Goal: Information Seeking & Learning: Learn about a topic

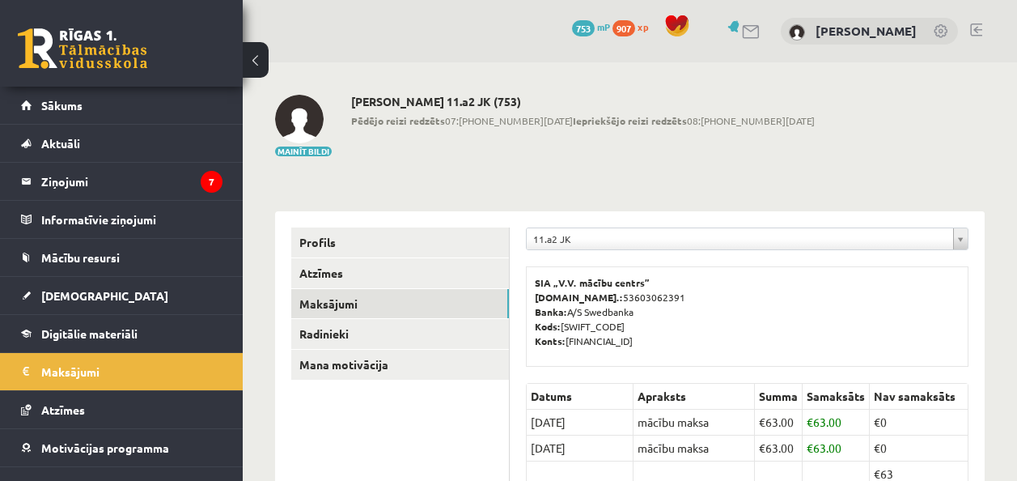
scroll to position [240, 0]
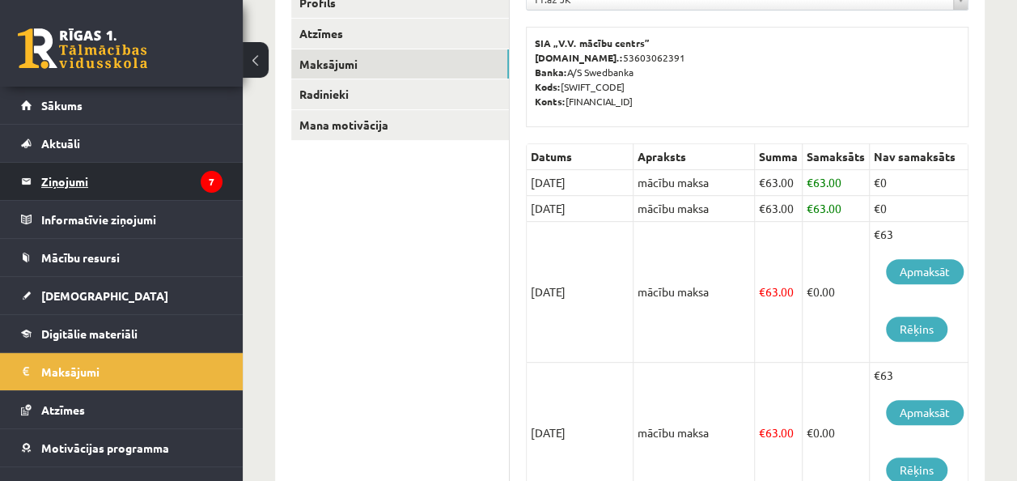
click at [84, 173] on legend "Ziņojumi 7" at bounding box center [131, 181] width 181 height 37
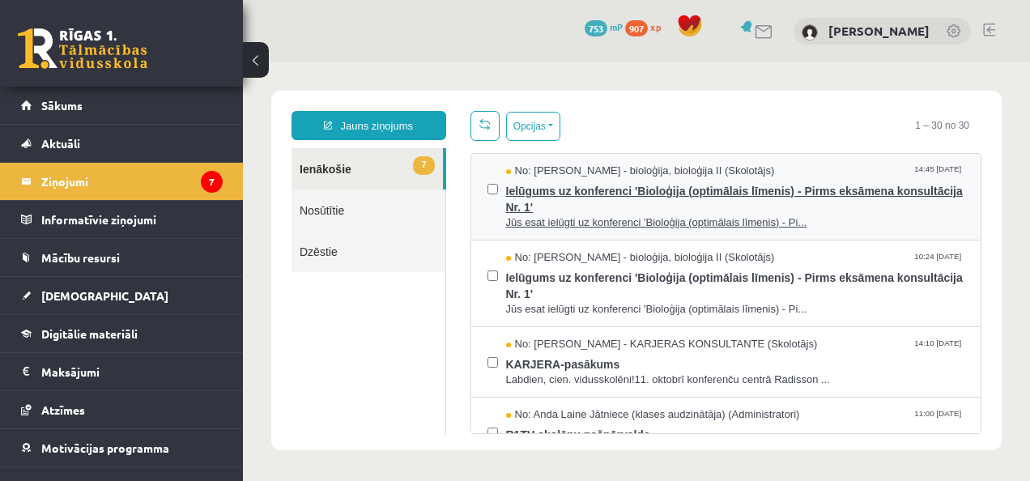
click at [576, 215] on span "Jūs esat ielūgti uz konferenci 'Bioloģija (optimālais līmenis) - Pi..." at bounding box center [735, 222] width 459 height 15
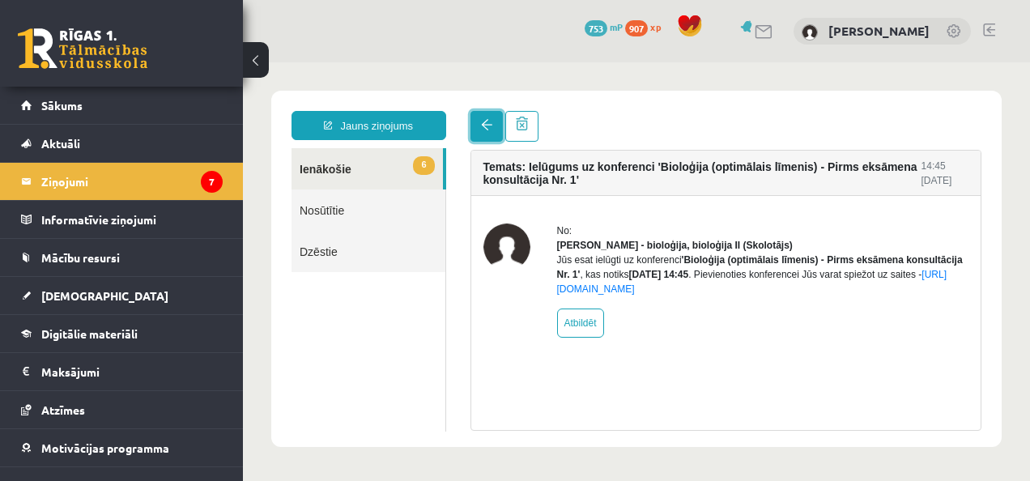
click at [489, 117] on link at bounding box center [486, 126] width 32 height 31
click at [479, 134] on link at bounding box center [486, 126] width 32 height 31
click at [145, 181] on legend "Ziņojumi 7" at bounding box center [131, 181] width 181 height 37
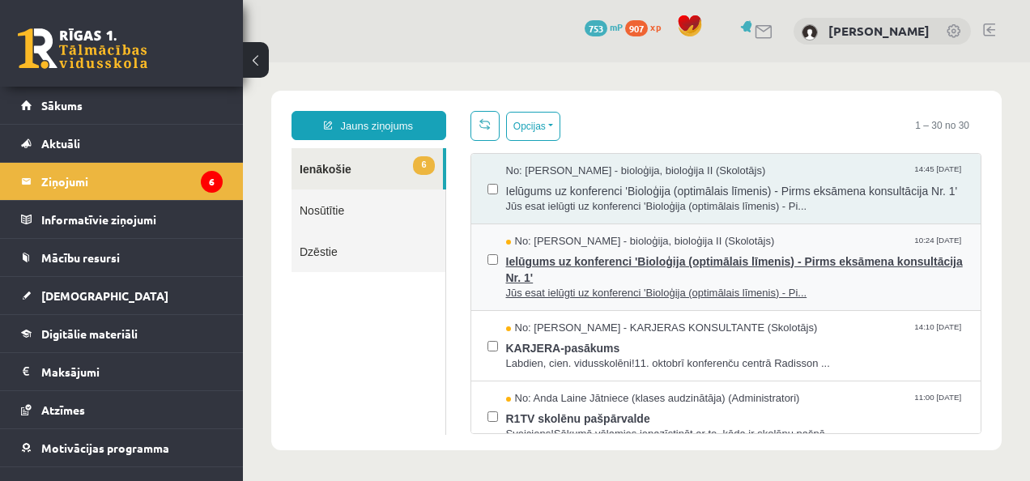
click at [558, 278] on span "Ielūgums uz konferenci 'Bioloģija (optimālais līmenis) - Pirms eksāmena konsult…" at bounding box center [735, 267] width 459 height 36
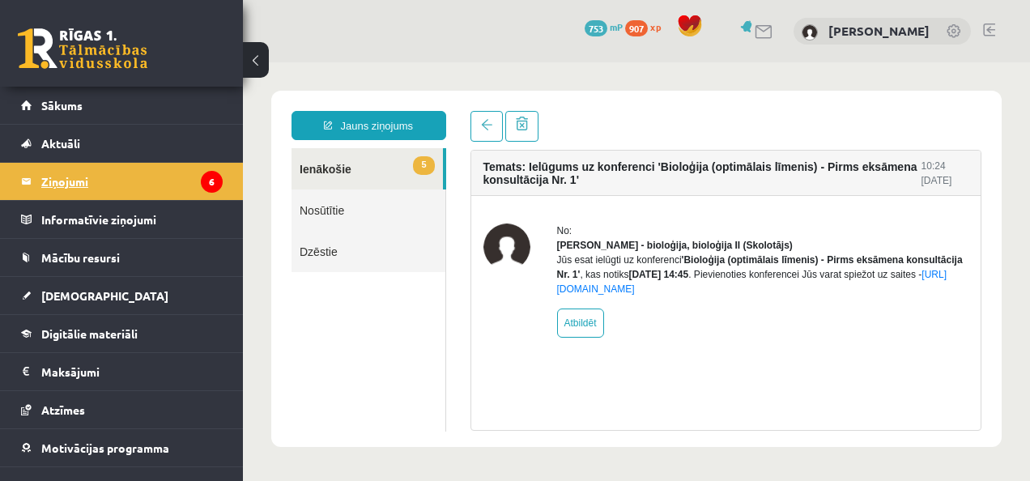
click at [83, 176] on legend "Ziņojumi 6" at bounding box center [131, 181] width 181 height 37
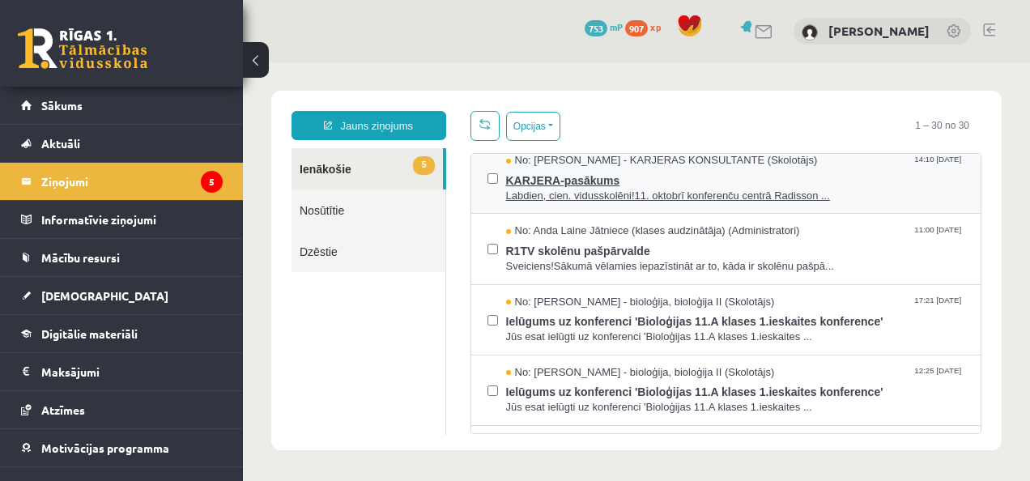
scroll to position [172, 0]
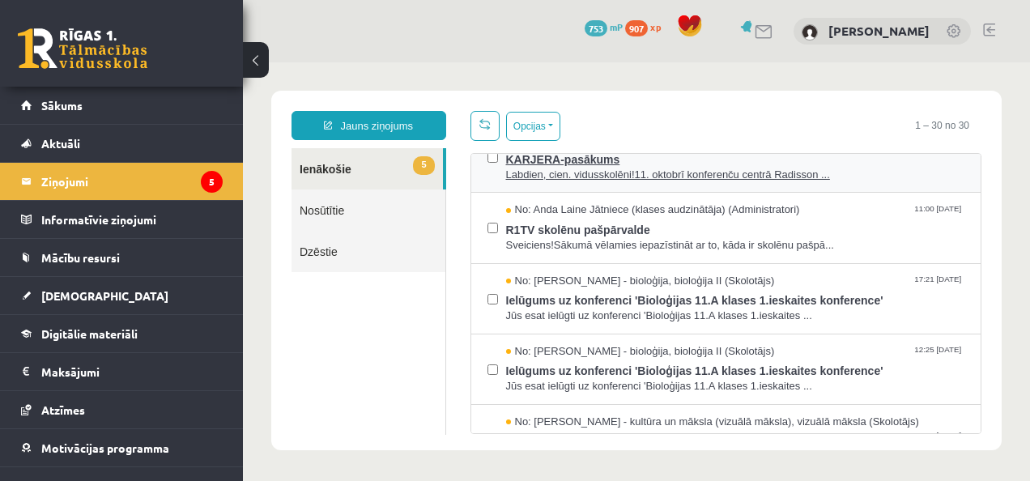
click at [539, 168] on span "KARJERA-pasākums" at bounding box center [735, 157] width 459 height 20
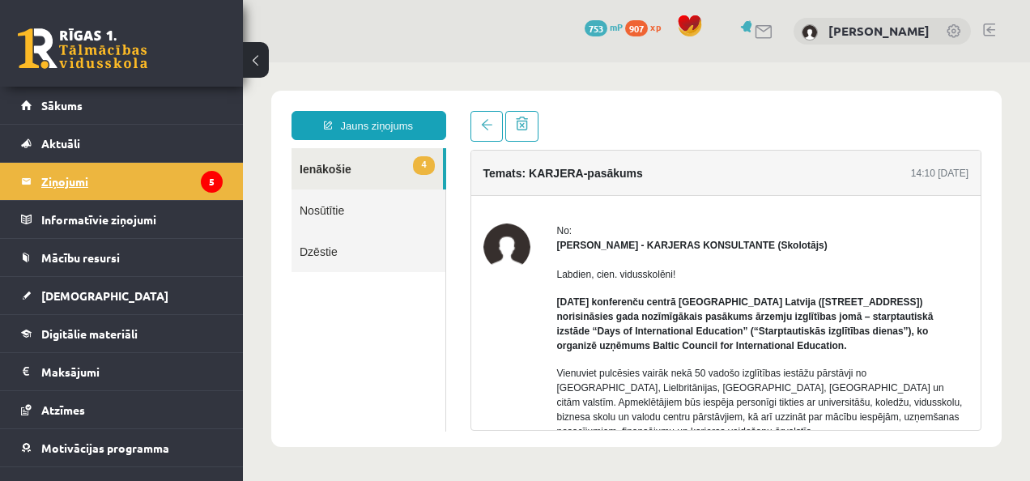
scroll to position [0, 0]
click at [167, 176] on legend "Ziņojumi 5" at bounding box center [131, 181] width 181 height 37
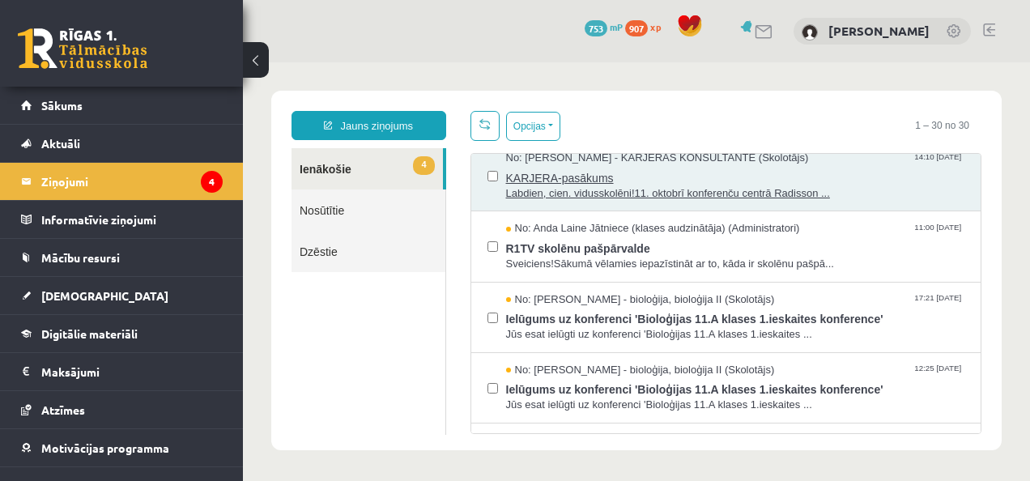
scroll to position [173, 0]
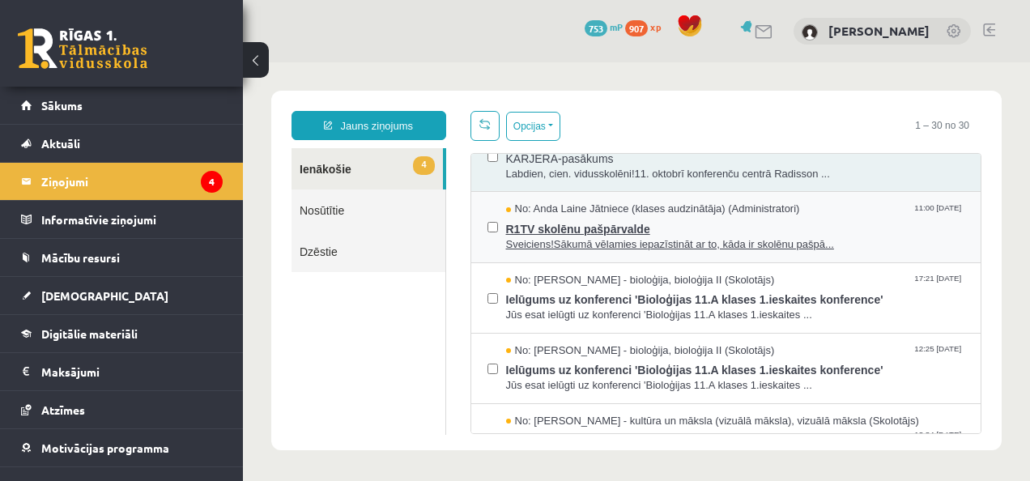
click at [562, 253] on span "Sveiciens!Sākumā vēlamies iepazīstināt ar to, kāda ir skolēnu pašpā..." at bounding box center [735, 244] width 459 height 15
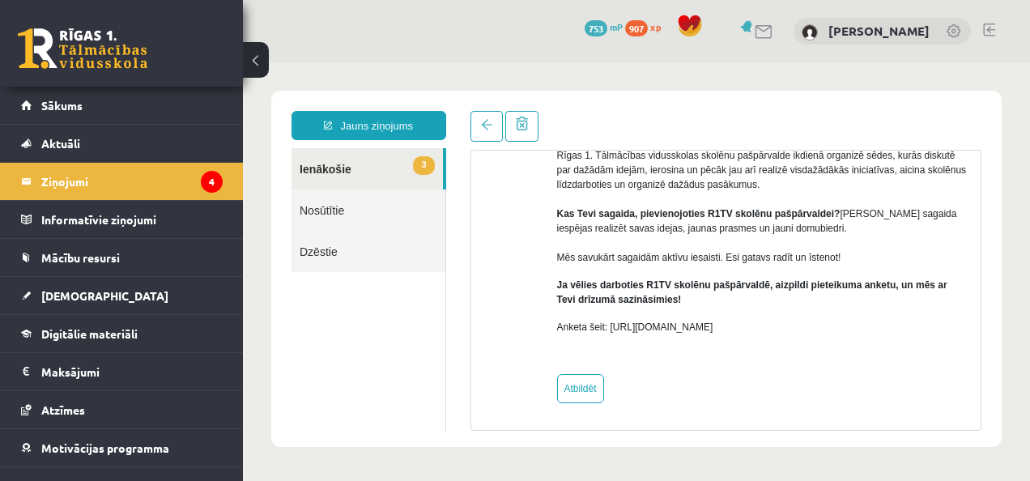
scroll to position [0, 0]
click at [476, 131] on link at bounding box center [486, 126] width 32 height 31
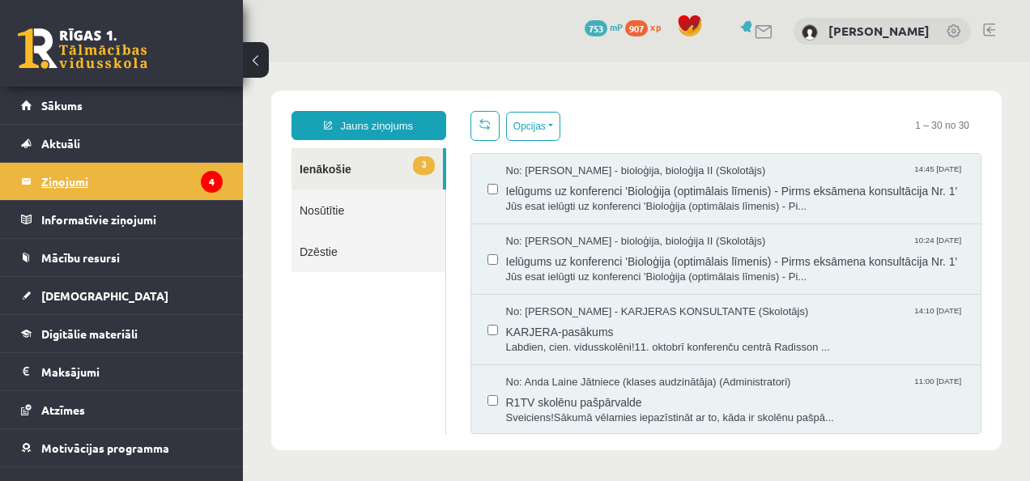
click at [171, 191] on legend "Ziņojumi 4" at bounding box center [131, 181] width 181 height 37
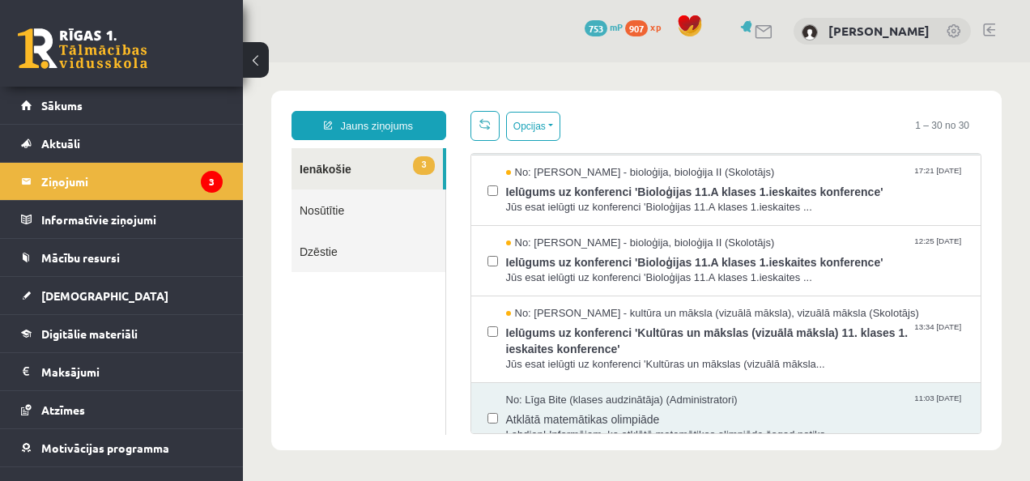
scroll to position [280, 0]
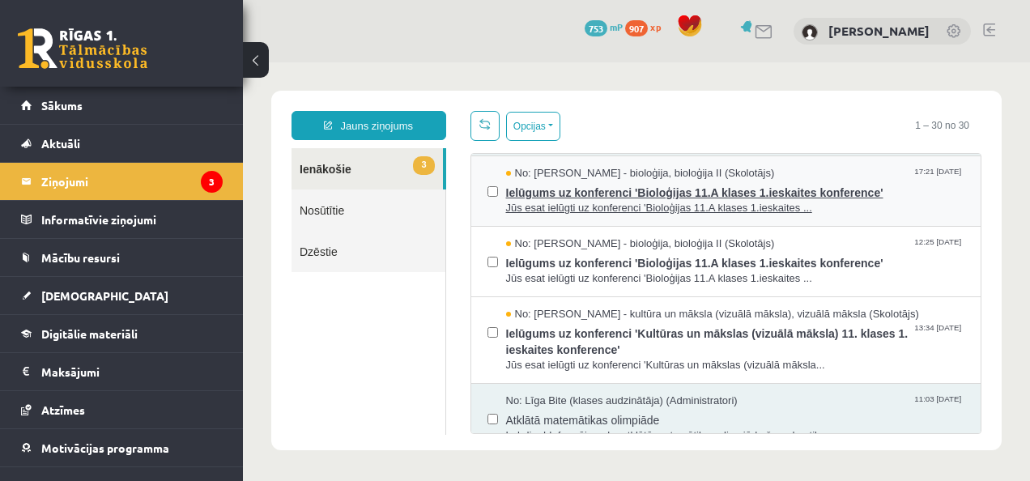
click at [549, 201] on span "Ielūgums uz konferenci 'Bioloģijas 11.A klases 1.ieskaites konference'" at bounding box center [735, 191] width 459 height 20
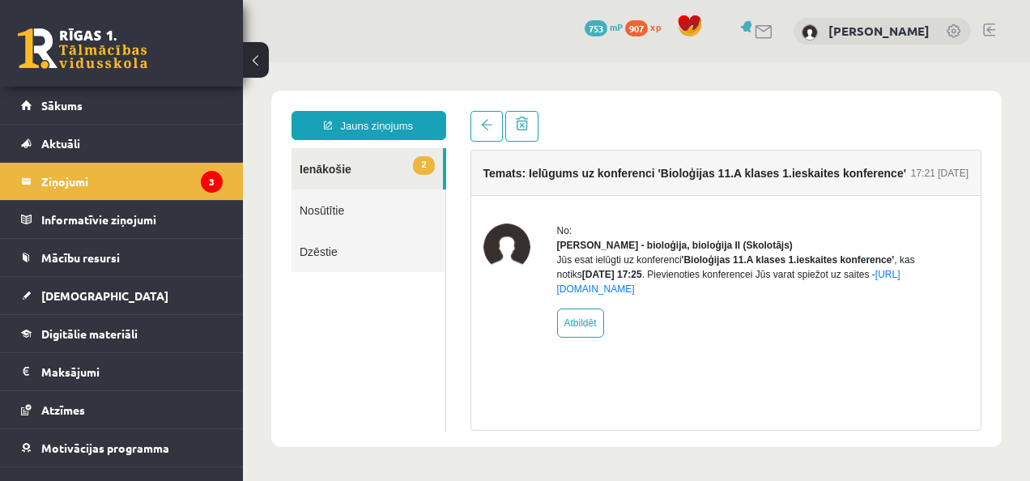
scroll to position [0, 0]
click at [69, 185] on legend "Ziņojumi 3" at bounding box center [131, 181] width 181 height 37
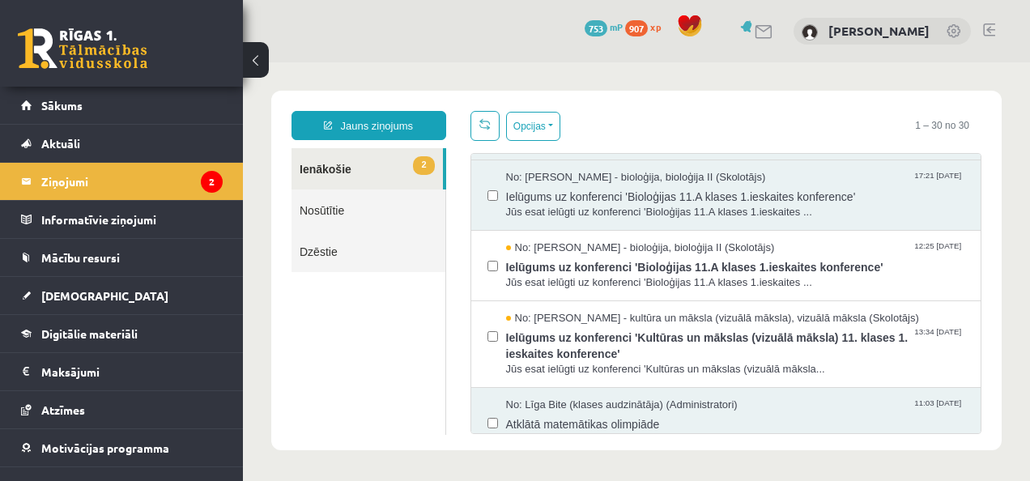
scroll to position [279, 0]
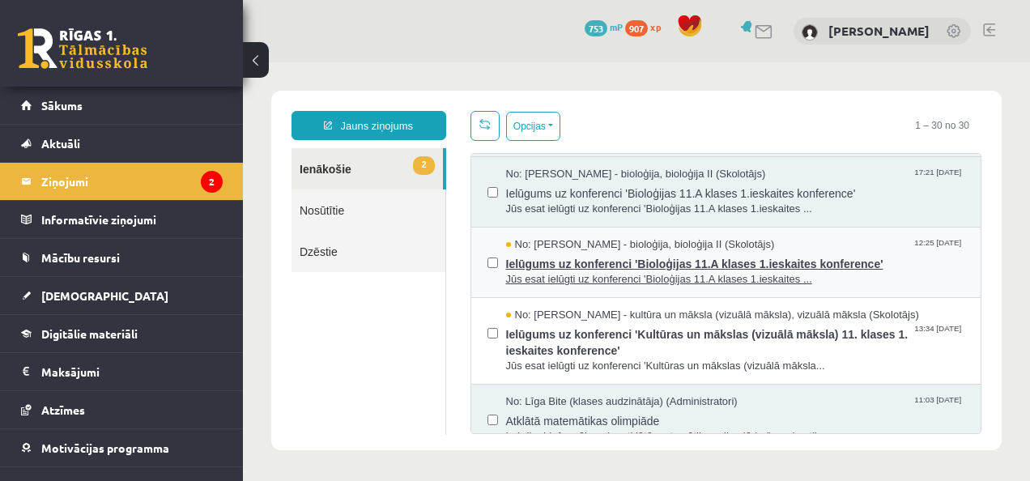
click at [648, 272] on span "Ielūgums uz konferenci 'Bioloģijas 11.A klases 1.ieskaites konference'" at bounding box center [735, 262] width 459 height 20
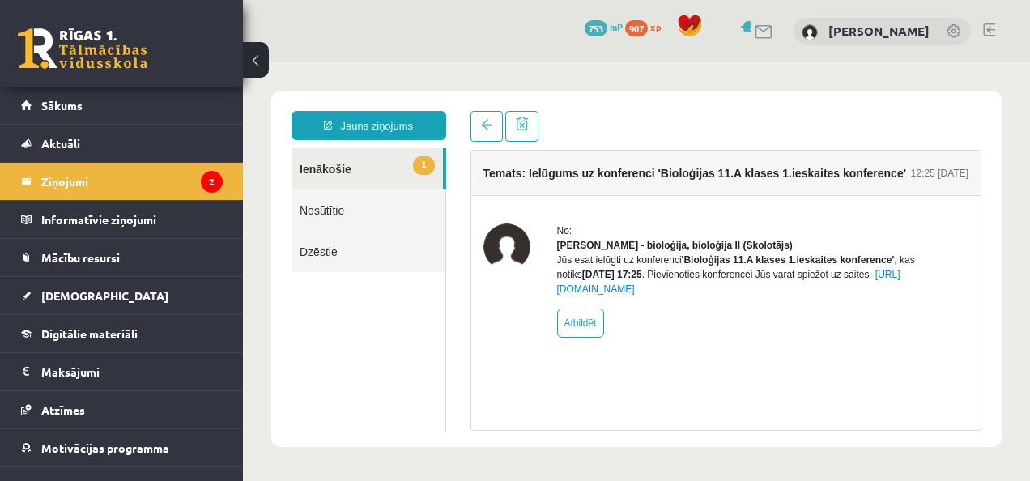
scroll to position [0, 0]
click at [88, 182] on legend "Ziņojumi 2" at bounding box center [131, 181] width 181 height 37
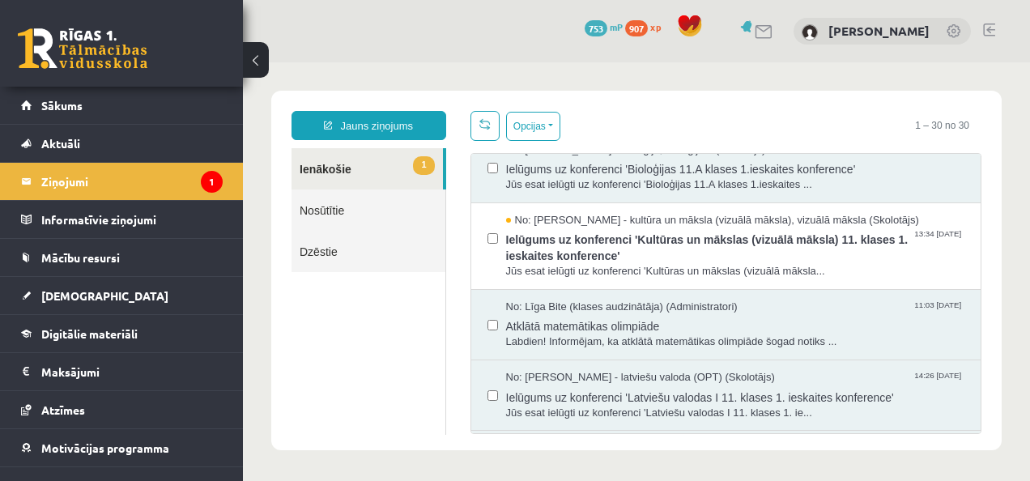
scroll to position [375, 0]
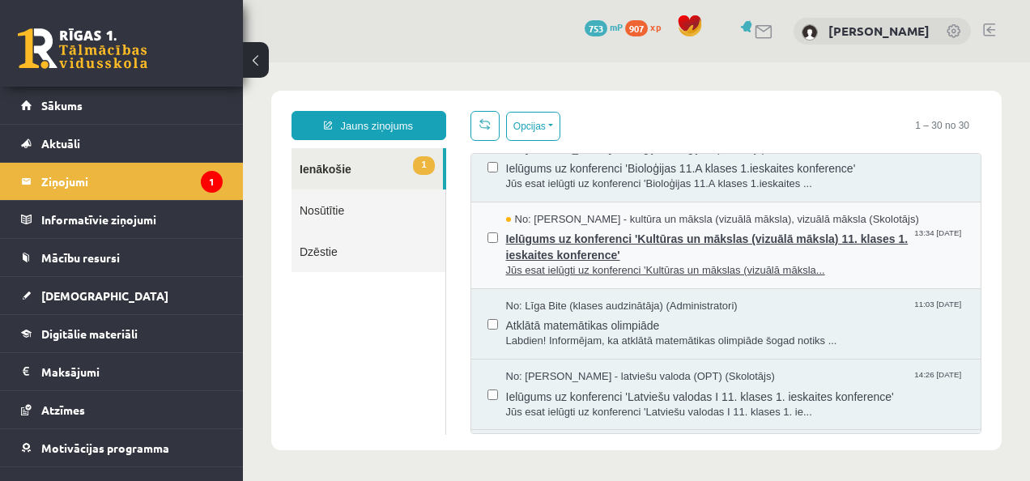
click at [563, 263] on span "Ielūgums uz konferenci 'Kultūras un mākslas (vizuālā māksla) 11. klases 1. iesk…" at bounding box center [735, 245] width 459 height 36
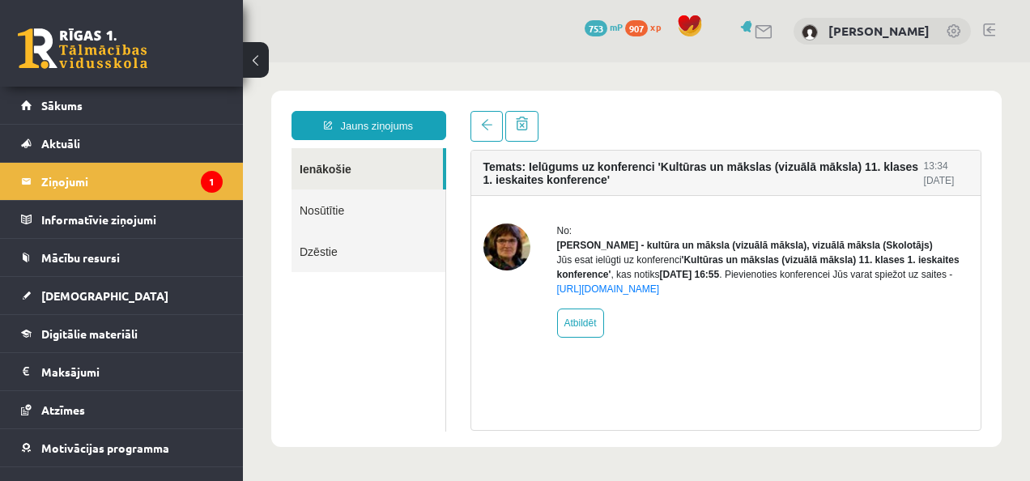
scroll to position [0, 0]
click at [130, 185] on legend "Ziņojumi 1" at bounding box center [131, 181] width 181 height 37
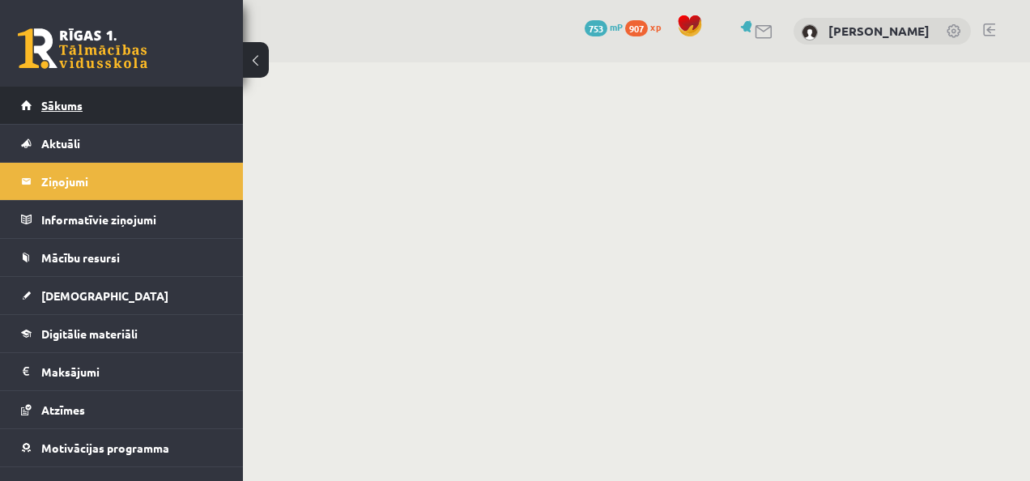
click at [57, 117] on link "Sākums" at bounding box center [122, 105] width 202 height 37
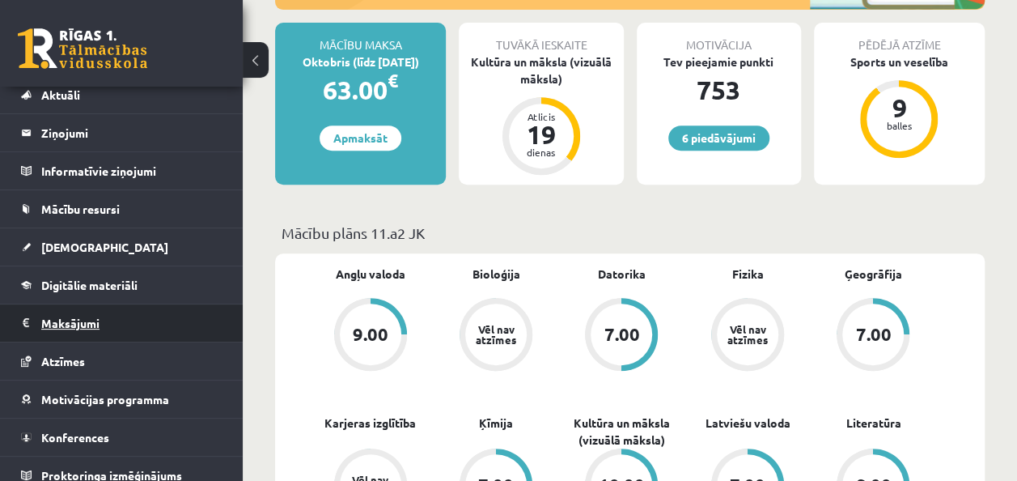
scroll to position [52, 0]
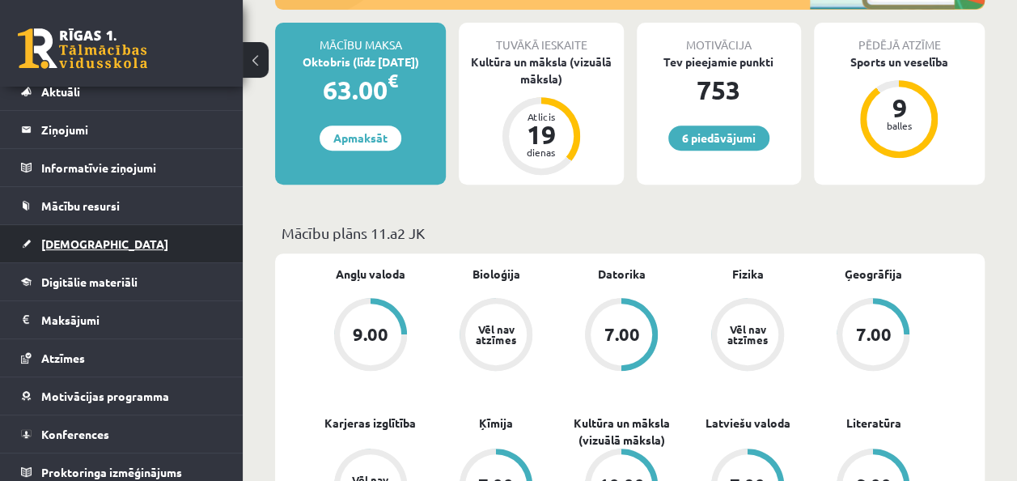
click at [57, 244] on span "[DEMOGRAPHIC_DATA]" at bounding box center [104, 243] width 127 height 15
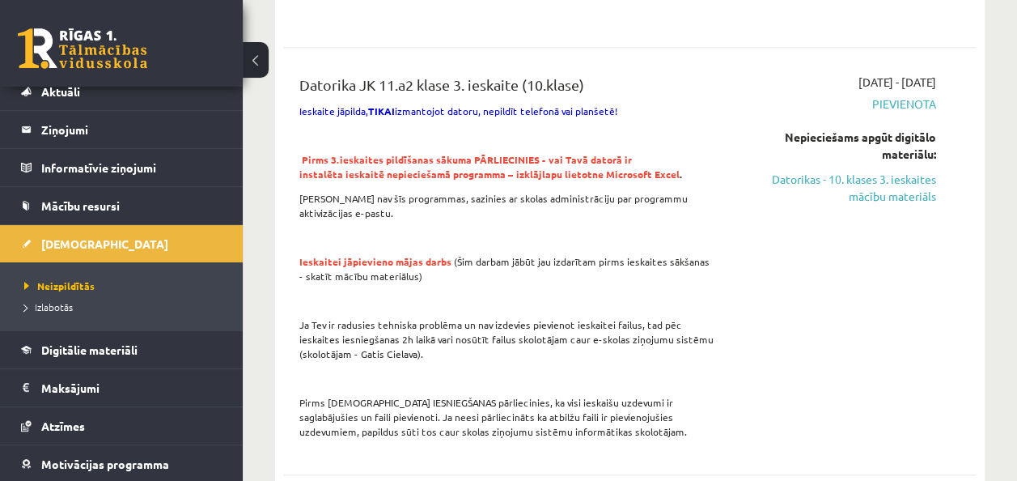
scroll to position [632, 0]
click at [849, 185] on link "Datorikas - 10. klases 3. ieskaites mācību materiāls" at bounding box center [839, 187] width 196 height 34
click at [67, 397] on legend "Maksājumi 0" at bounding box center [131, 387] width 181 height 37
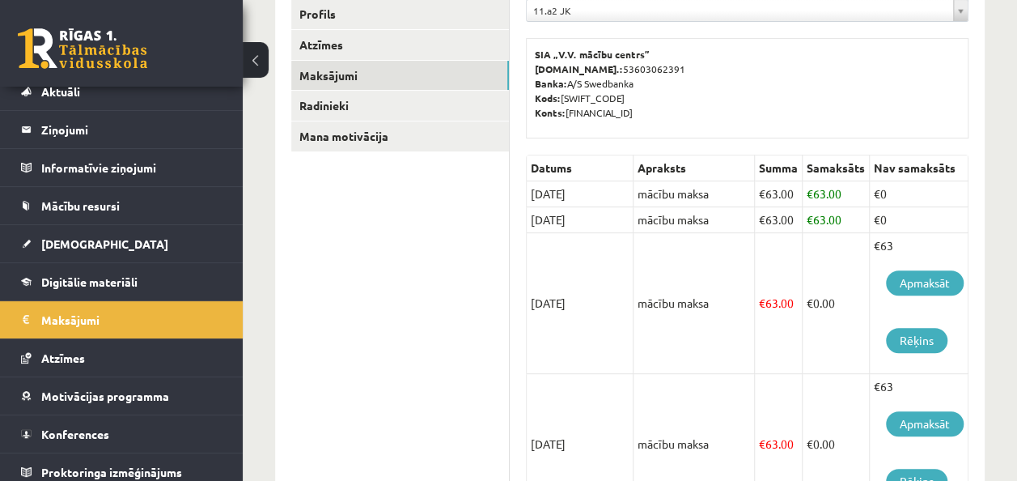
scroll to position [231, 0]
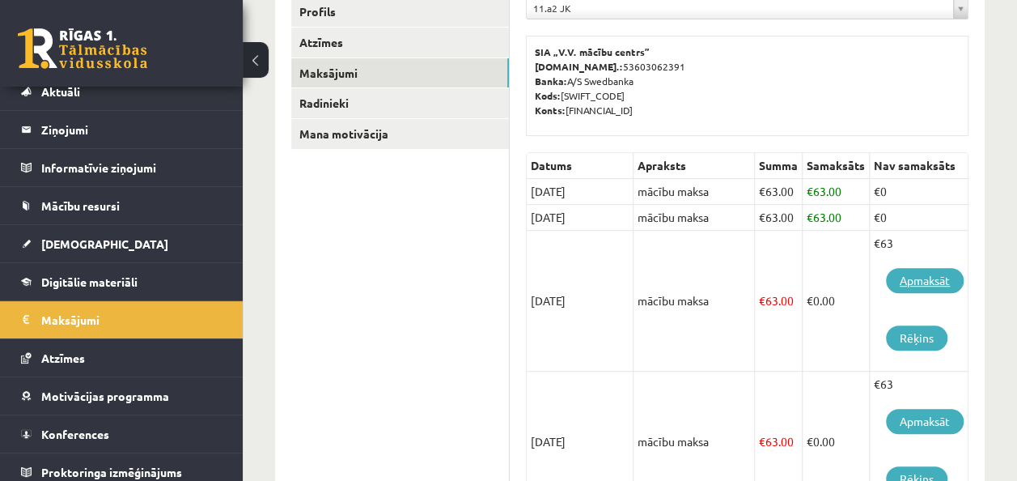
click at [898, 282] on link "Apmaksāt" at bounding box center [925, 280] width 78 height 25
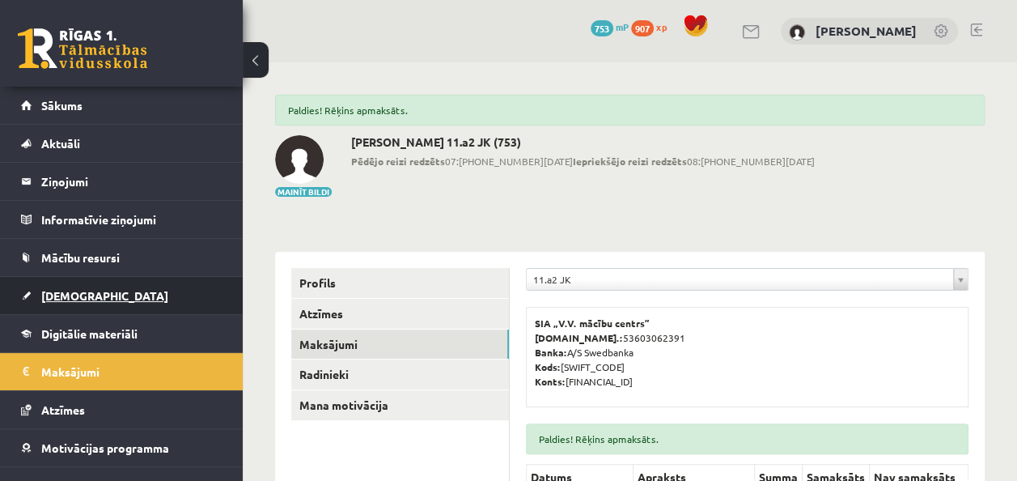
click at [93, 301] on link "[DEMOGRAPHIC_DATA]" at bounding box center [122, 295] width 202 height 37
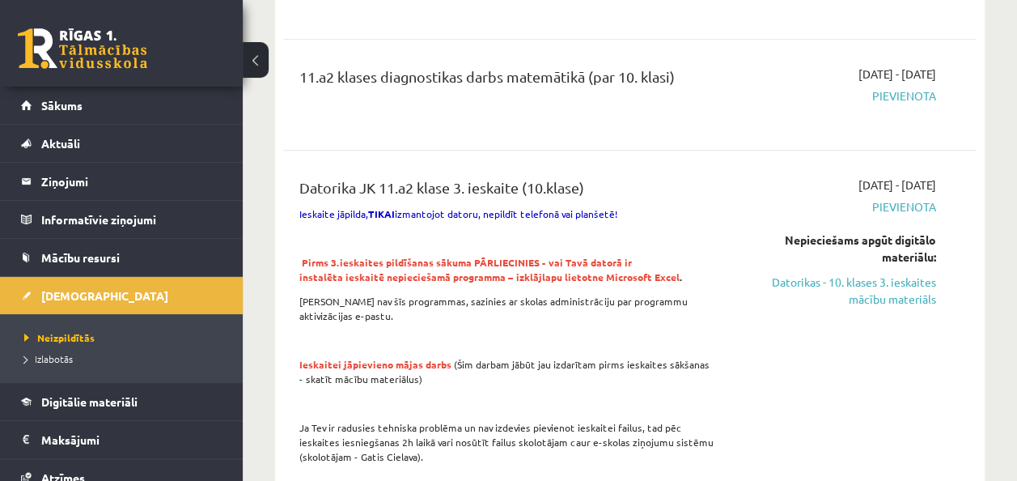
scroll to position [529, 0]
click at [860, 298] on link "Datorikas - 10. klases 3. ieskaites mācību materiāls" at bounding box center [839, 290] width 196 height 34
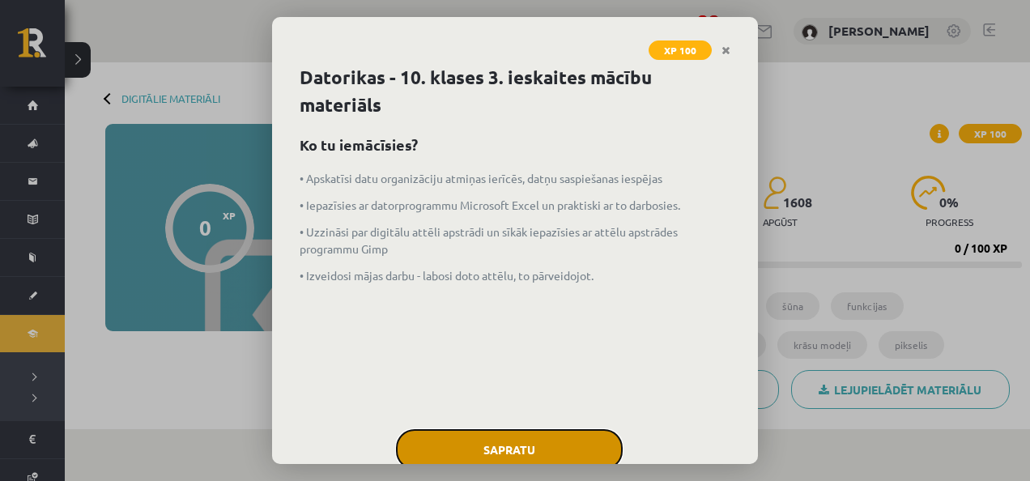
click at [536, 453] on button "Sapratu" at bounding box center [509, 449] width 227 height 40
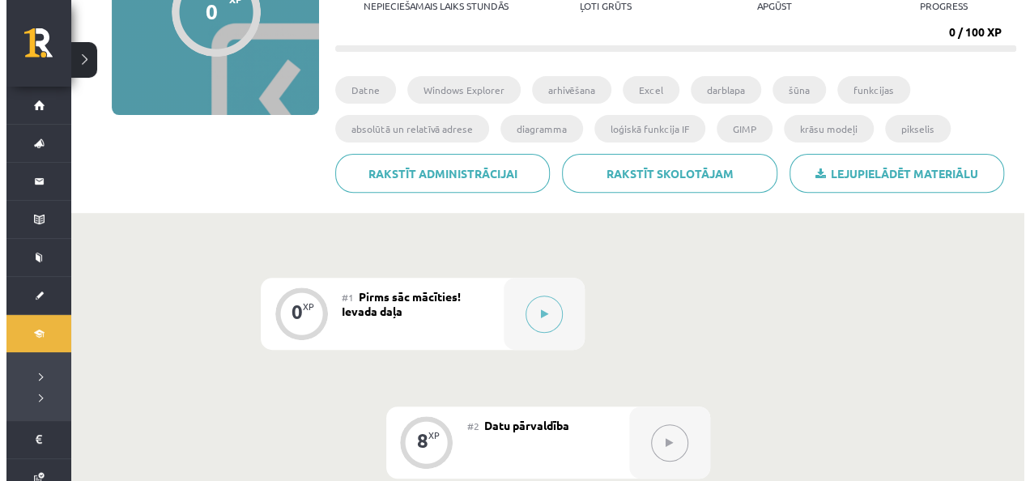
scroll to position [270, 0]
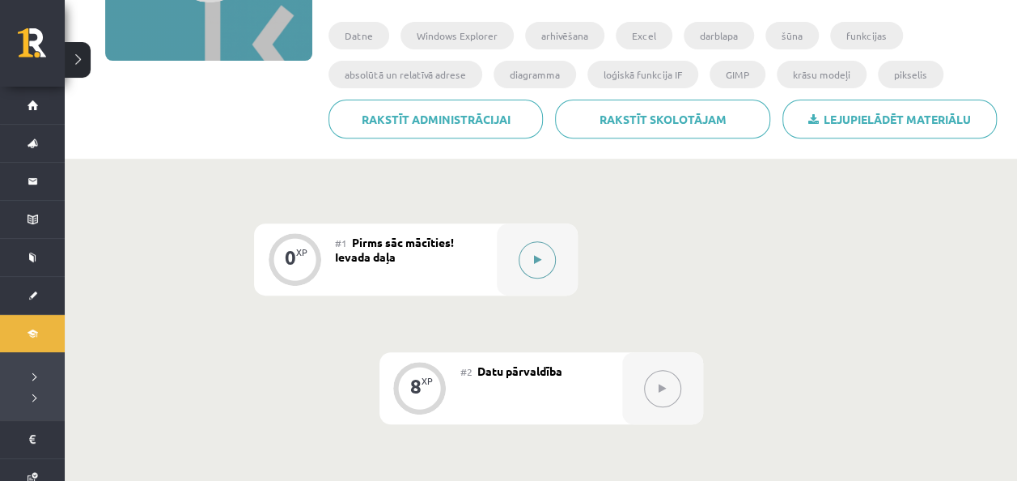
click at [541, 261] on icon at bounding box center [537, 260] width 7 height 10
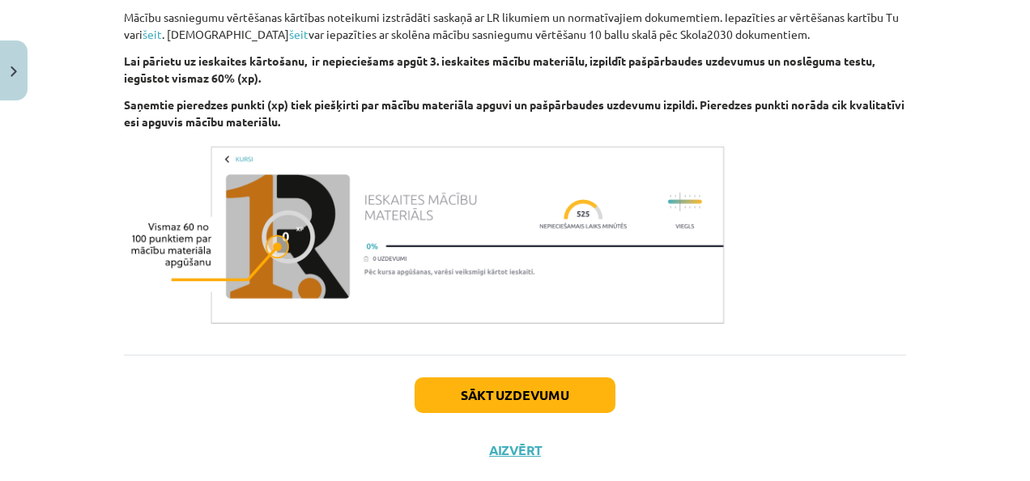
scroll to position [1045, 0]
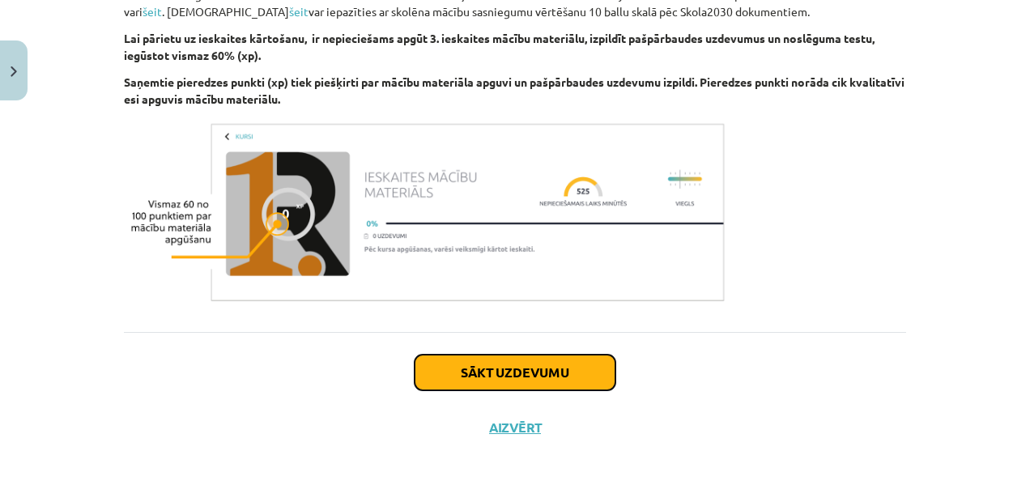
click at [508, 378] on button "Sākt uzdevumu" at bounding box center [514, 373] width 201 height 36
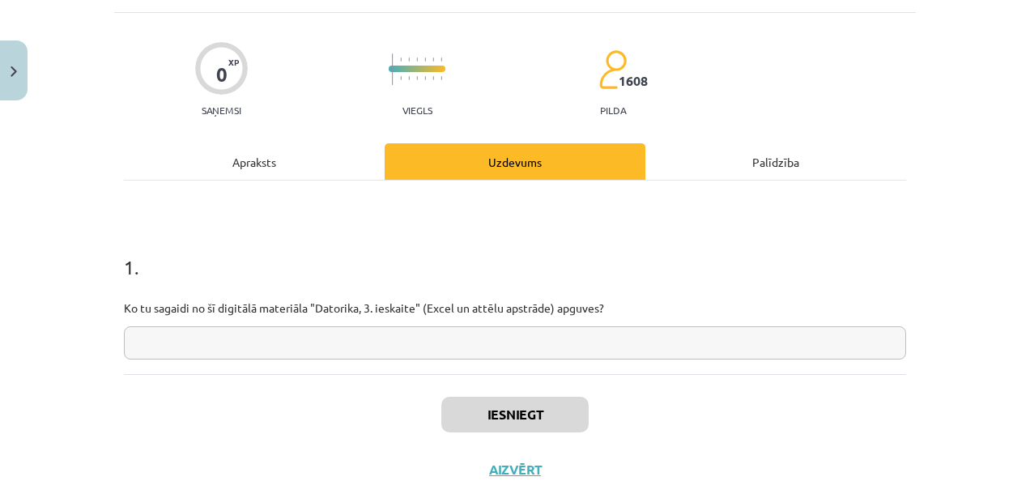
scroll to position [96, 0]
click at [299, 351] on input "text" at bounding box center [515, 341] width 782 height 33
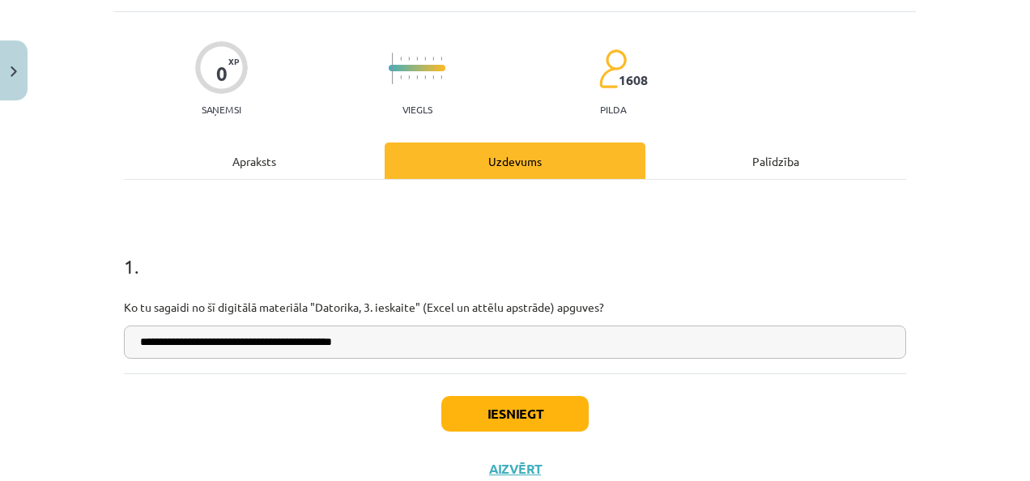
type input "**********"
click at [512, 419] on button "Iesniegt" at bounding box center [514, 414] width 147 height 36
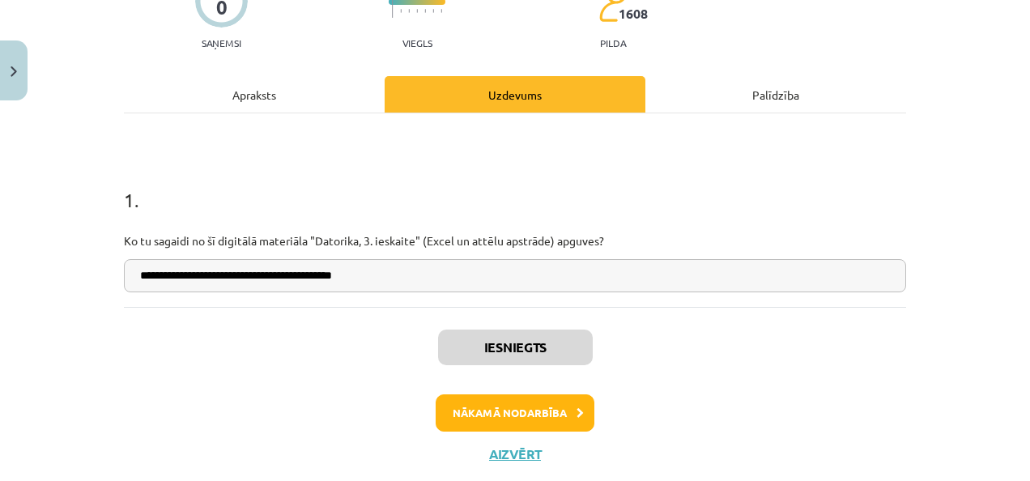
scroll to position [166, 0]
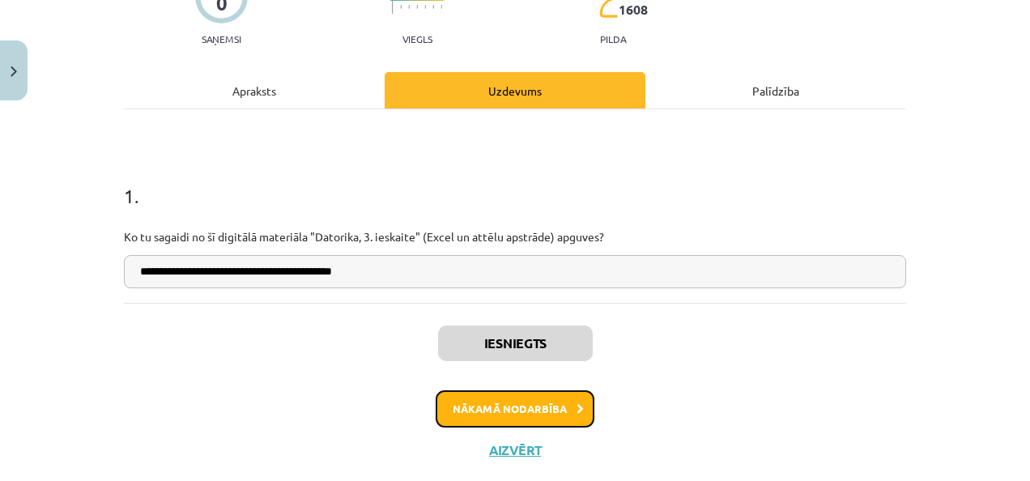
click at [545, 408] on button "Nākamā nodarbība" at bounding box center [514, 408] width 159 height 37
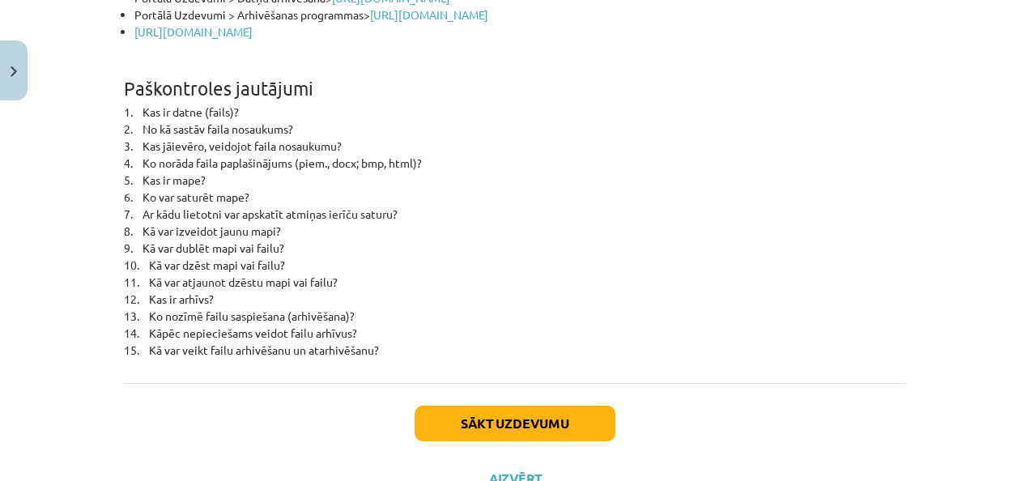
scroll to position [7209, 0]
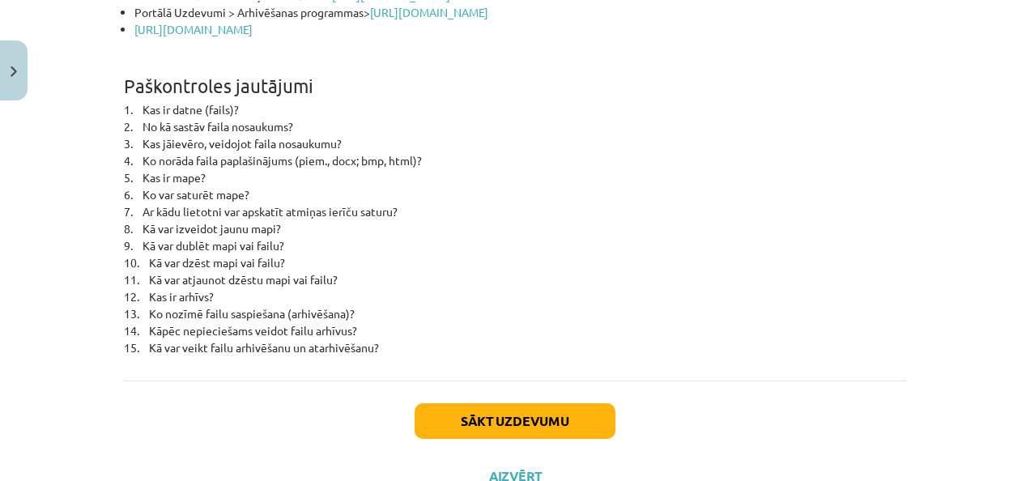
click at [548, 387] on div "Sākt uzdevumu Aizvērt" at bounding box center [515, 436] width 782 height 113
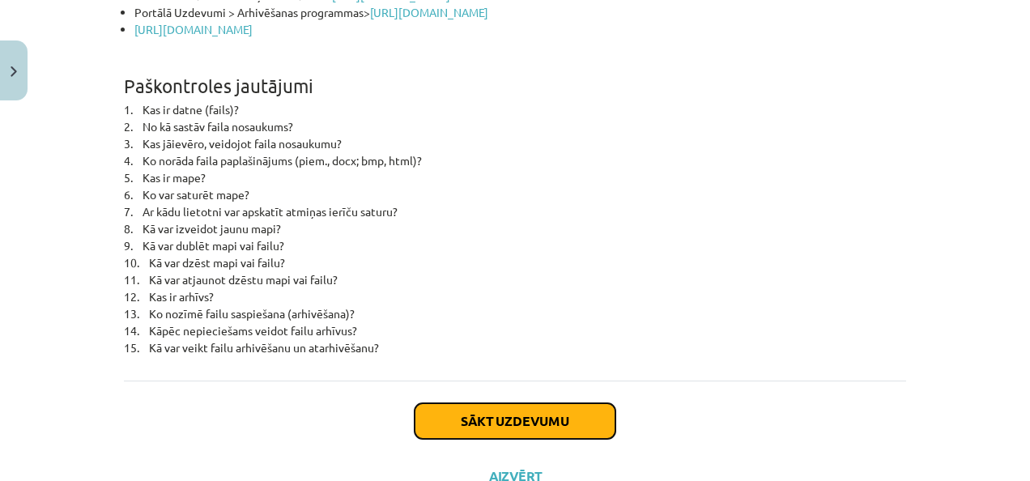
click at [554, 406] on button "Sākt uzdevumu" at bounding box center [514, 421] width 201 height 36
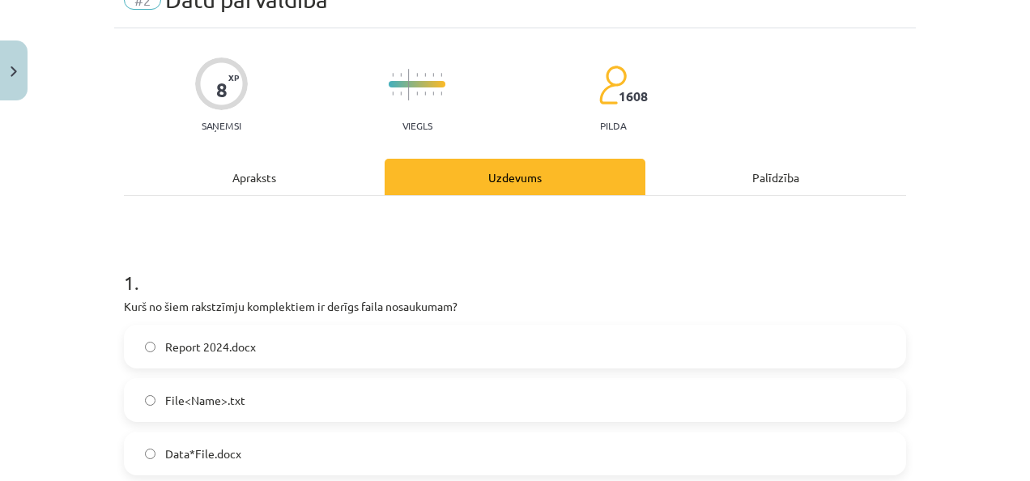
scroll to position [40, 0]
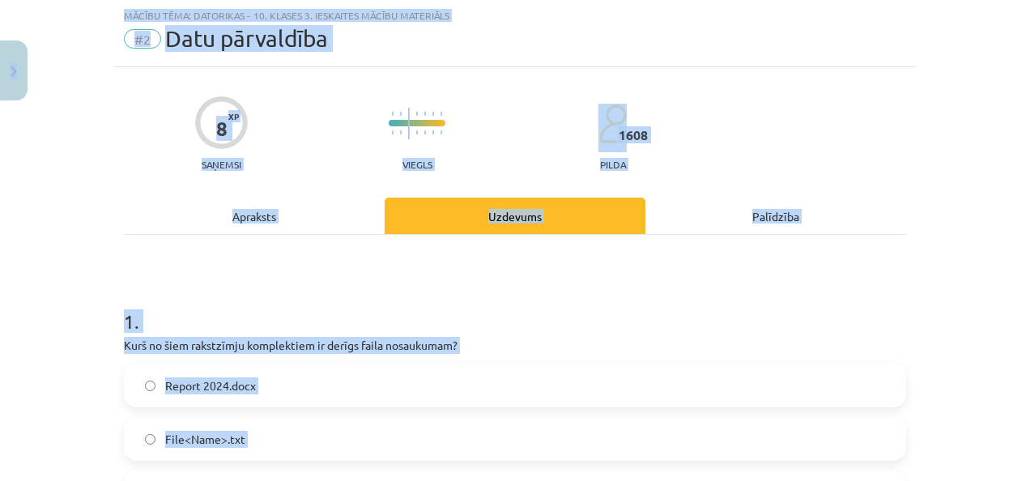
copy div "0 Dāvanas 753 mP 907 xp Dēlija Lavrova Sākums Aktuāli Kā mācīties eSKOLĀ Kontak…"
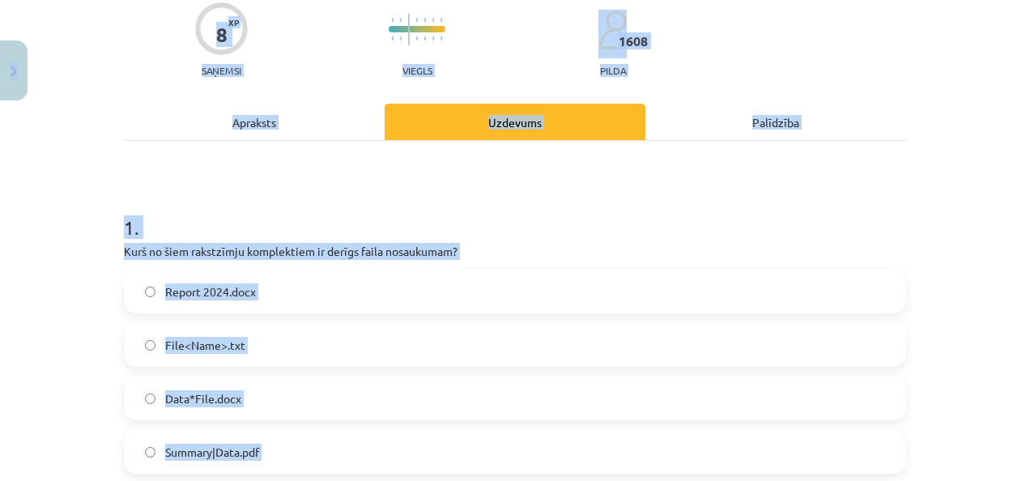
scroll to position [136, 0]
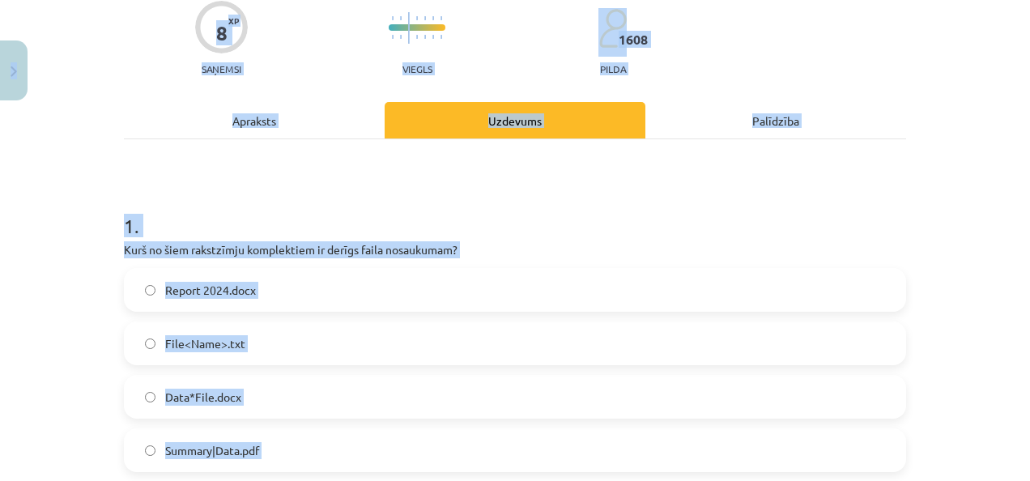
click at [572, 227] on h1 "1 ." at bounding box center [515, 211] width 782 height 50
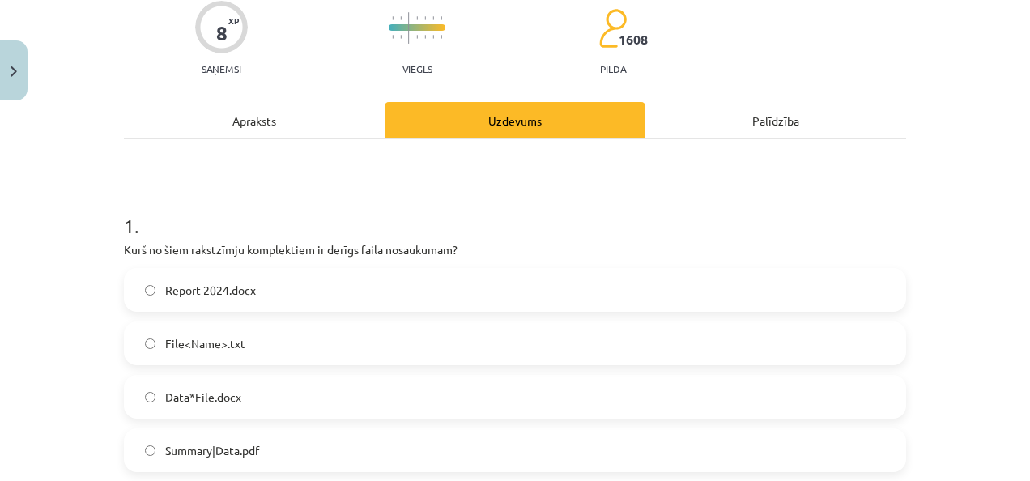
click at [329, 285] on label "Report 2024.docx" at bounding box center [514, 290] width 779 height 40
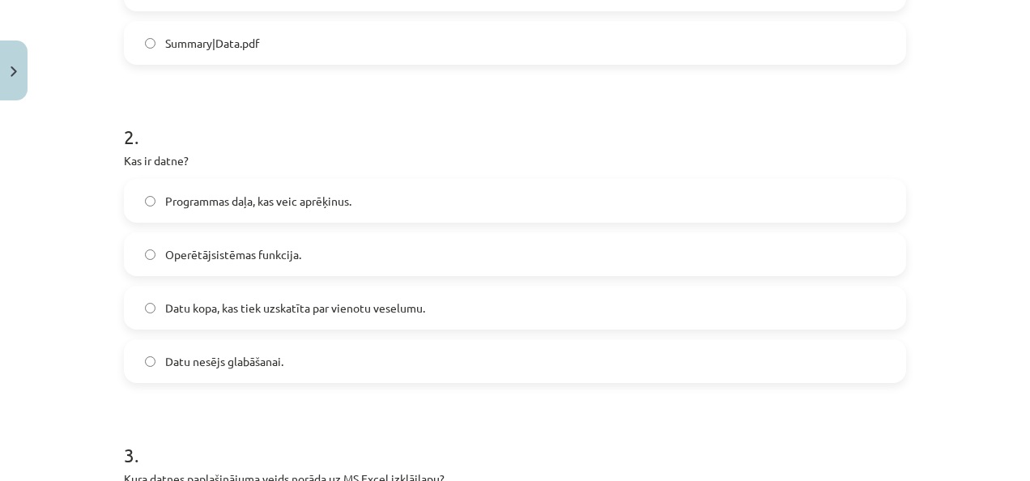
scroll to position [625, 0]
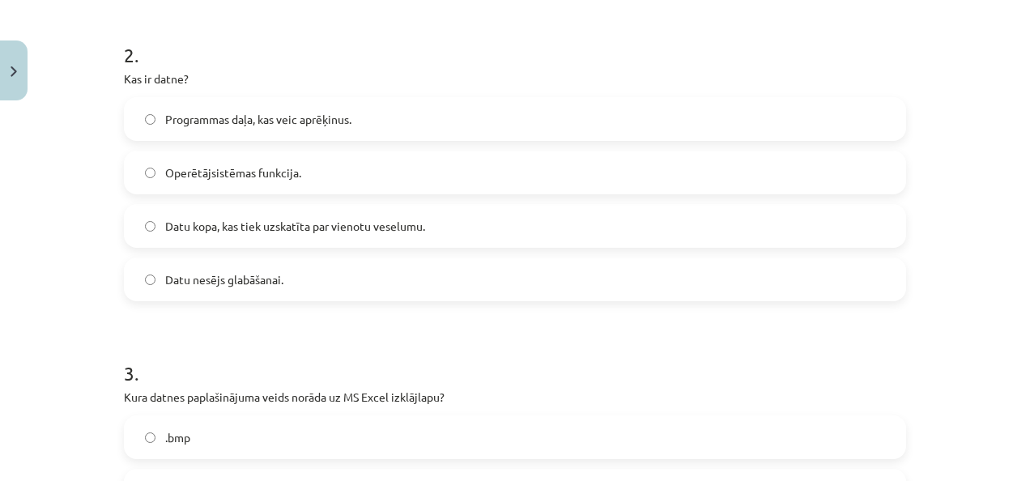
click at [237, 220] on span "Datu kopa, kas tiek uzskatīta par vienotu veselumu." at bounding box center [295, 226] width 260 height 17
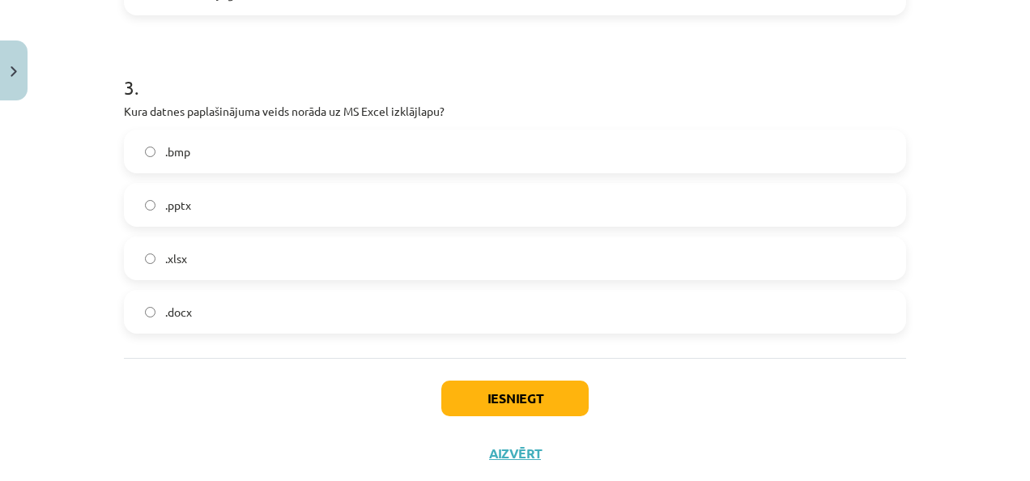
scroll to position [950, 0]
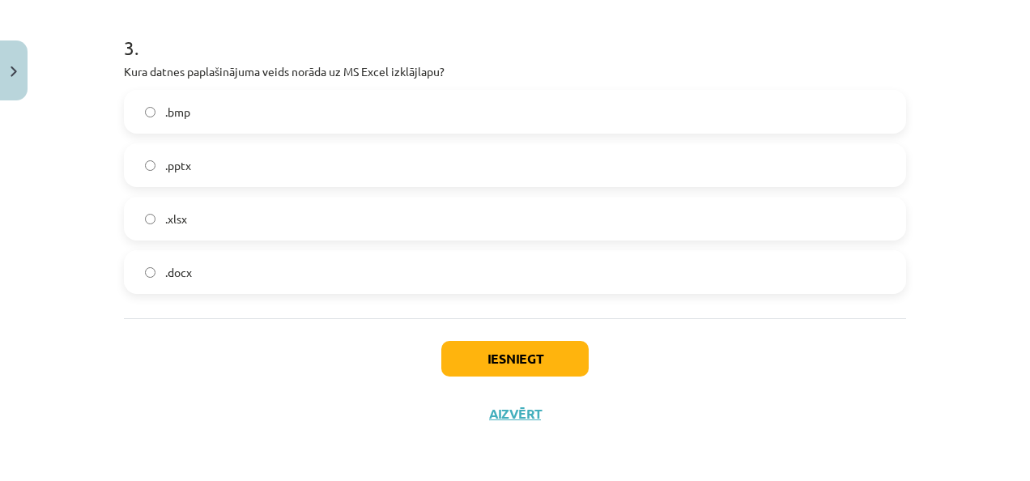
click at [203, 231] on label ".xlsx" at bounding box center [514, 218] width 779 height 40
click at [444, 367] on button "Iesniegt" at bounding box center [514, 359] width 147 height 36
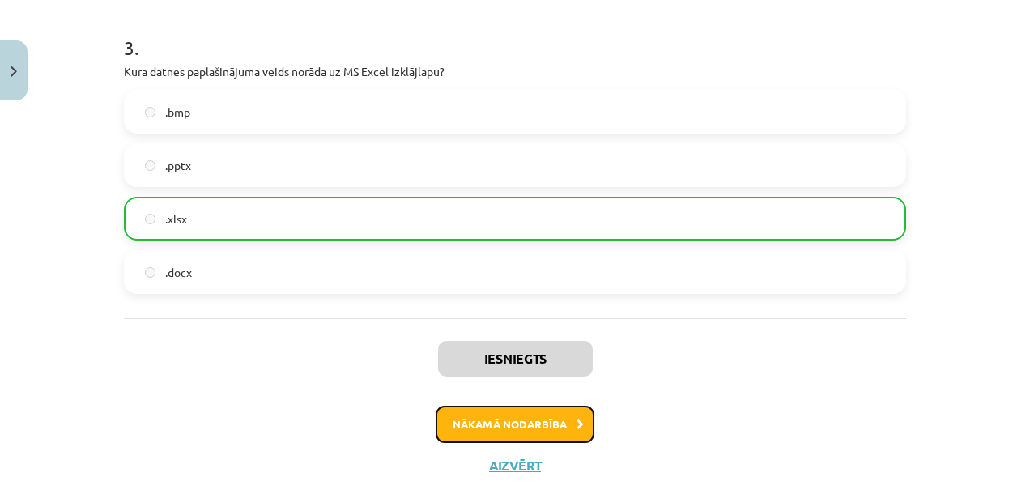
click at [542, 438] on button "Nākamā nodarbība" at bounding box center [514, 424] width 159 height 37
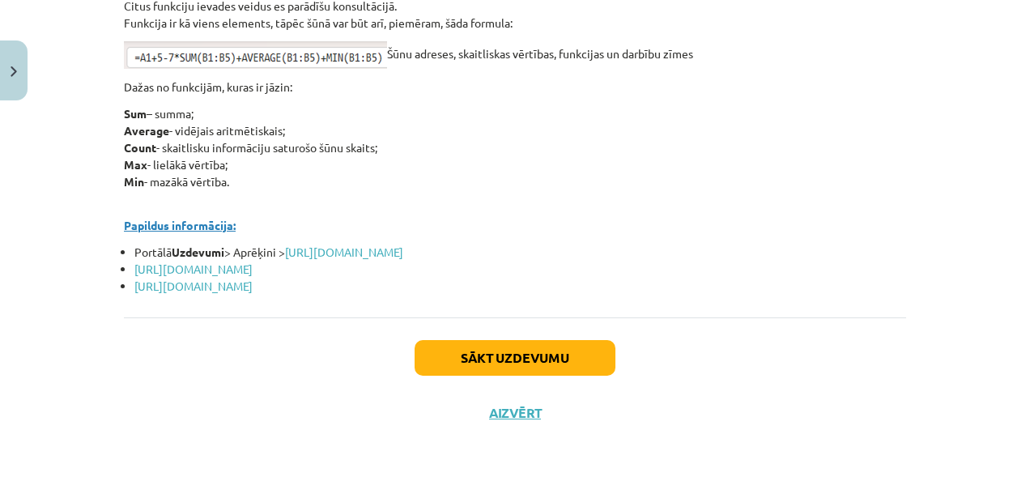
scroll to position [7159, 0]
click at [371, 259] on link "https://www.uzdevumi.lv/p/informatika/7-klase/excel-2010-10525/re-f22222d5-ddba…" at bounding box center [344, 251] width 118 height 15
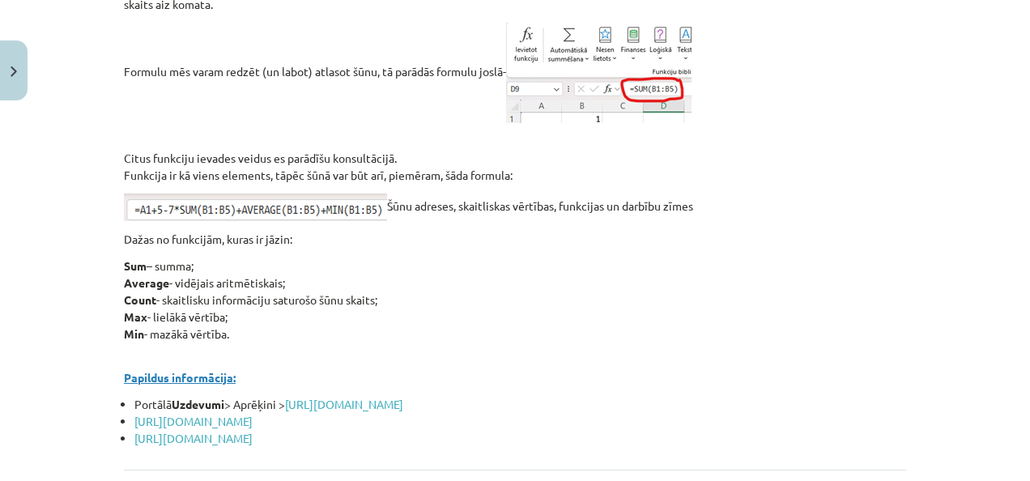
scroll to position [7211, 0]
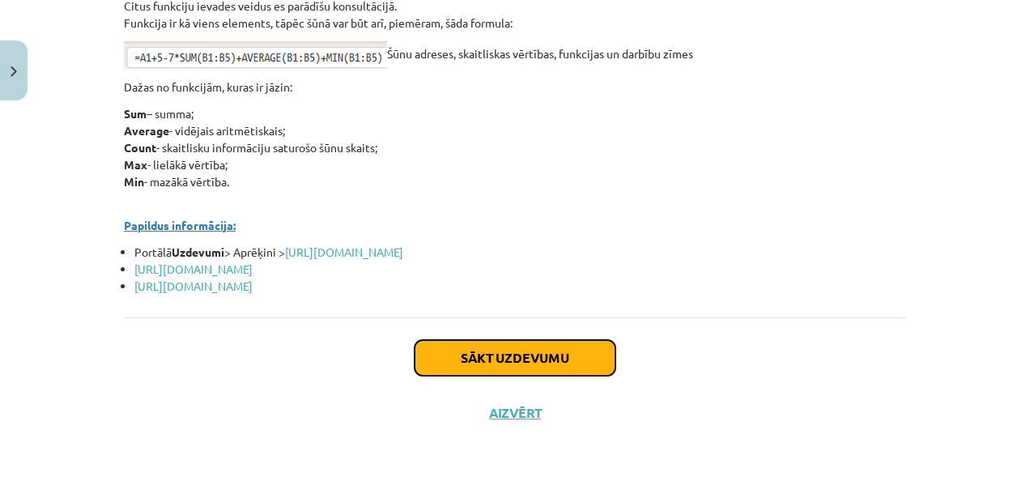
click at [429, 349] on button "Sākt uzdevumu" at bounding box center [514, 358] width 201 height 36
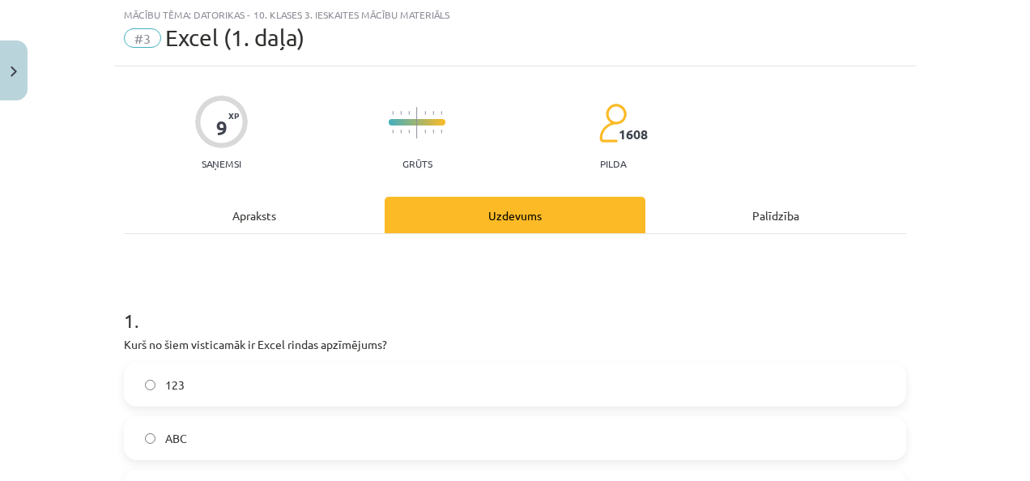
scroll to position [40, 0]
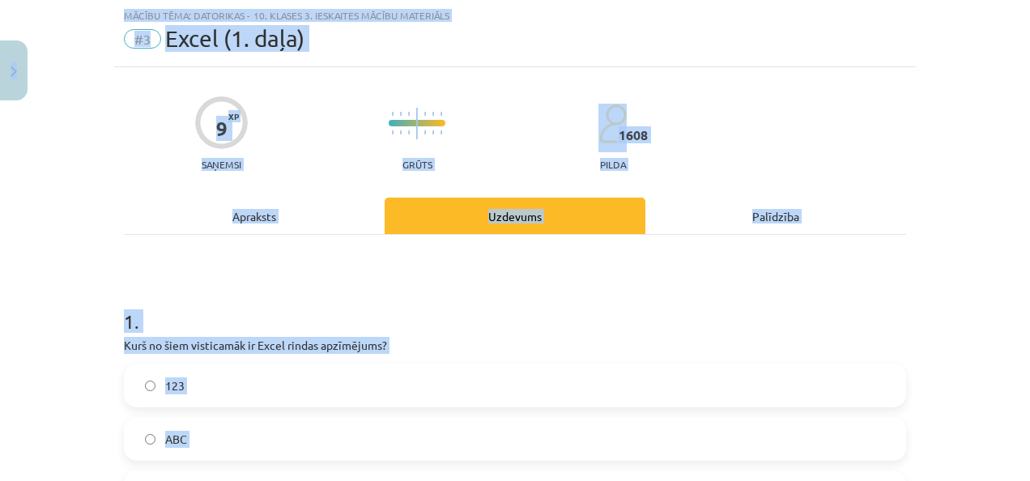
copy div "0 Dāvanas 753 mP 907 xp Dēlija Lavrova Sākums Aktuāli Kā mācīties eSKOLĀ Kontak…"
click at [321, 282] on h1 "1 ." at bounding box center [515, 307] width 782 height 50
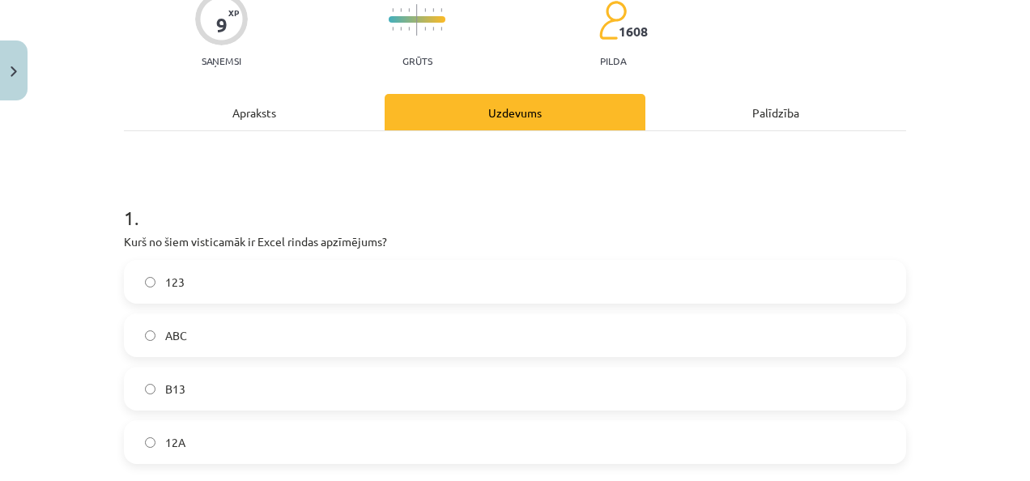
scroll to position [165, 0]
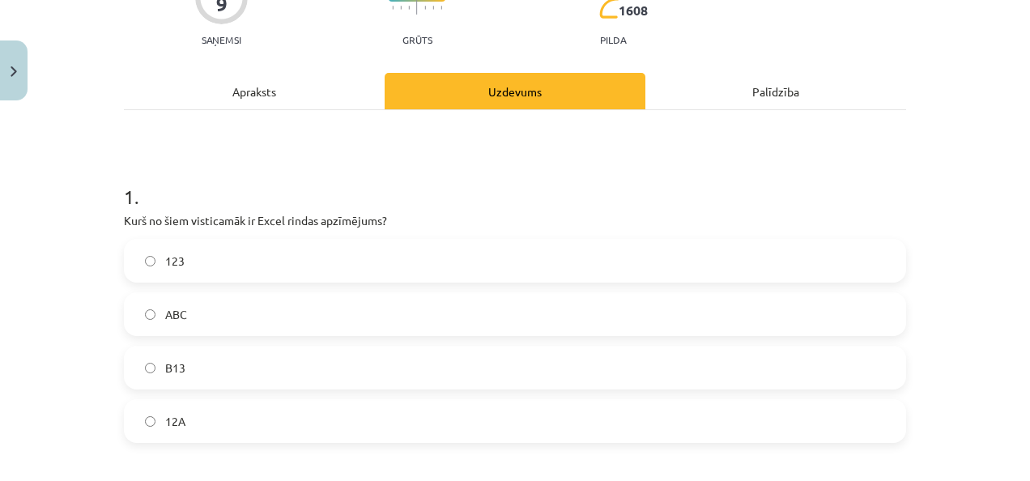
click at [204, 272] on label "123" at bounding box center [514, 260] width 779 height 40
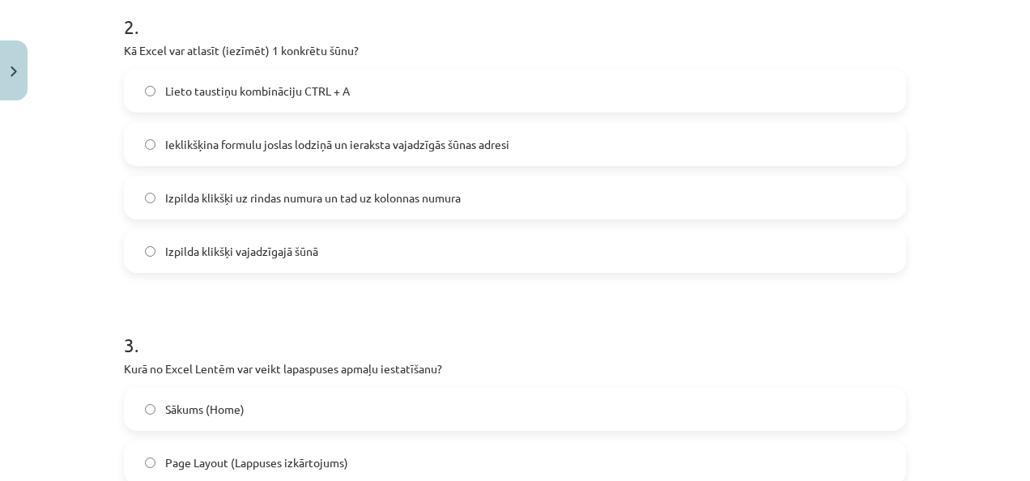
scroll to position [652, 0]
click at [316, 253] on label "Izpilda klikšķi vajadzīgajā šūnā" at bounding box center [514, 251] width 779 height 40
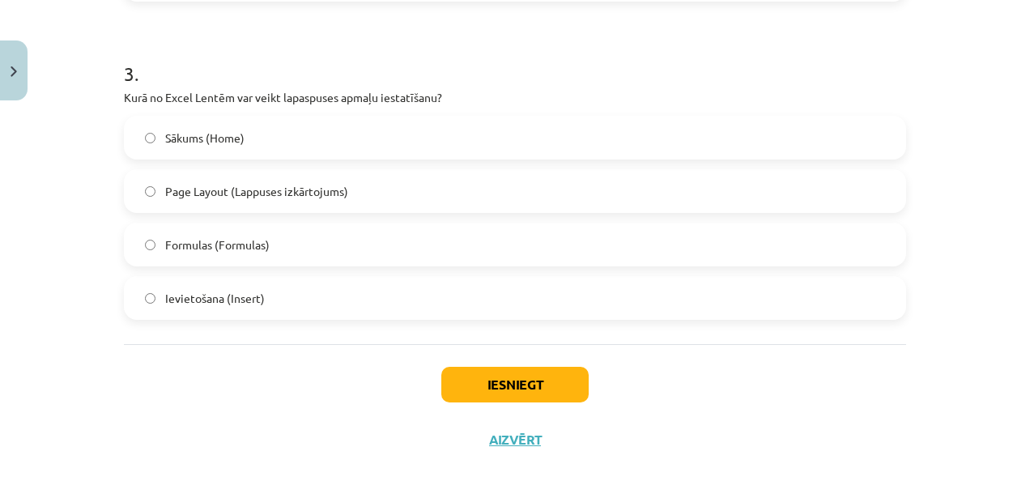
scroll to position [950, 0]
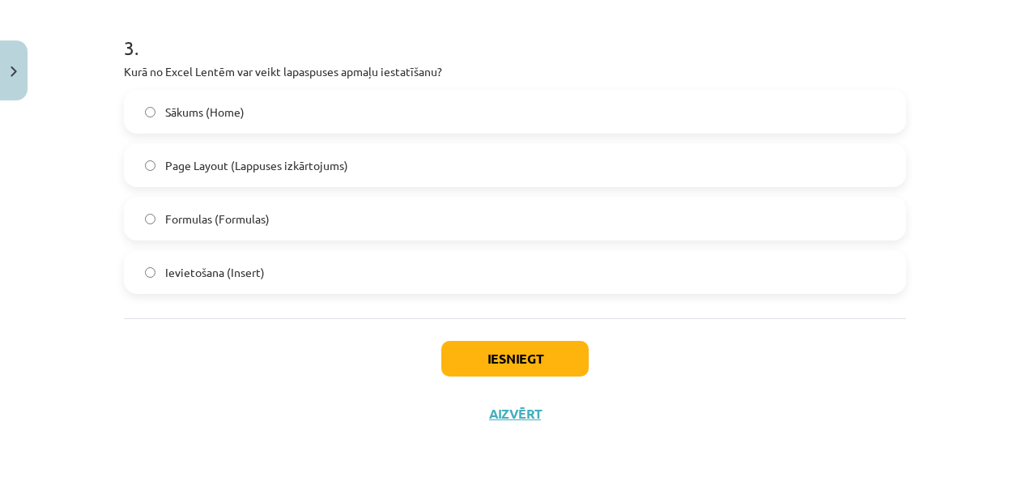
click at [287, 154] on label "Page Layout (Lappuses izkārtojums)" at bounding box center [514, 165] width 779 height 40
click at [485, 361] on button "Iesniegt" at bounding box center [514, 359] width 147 height 36
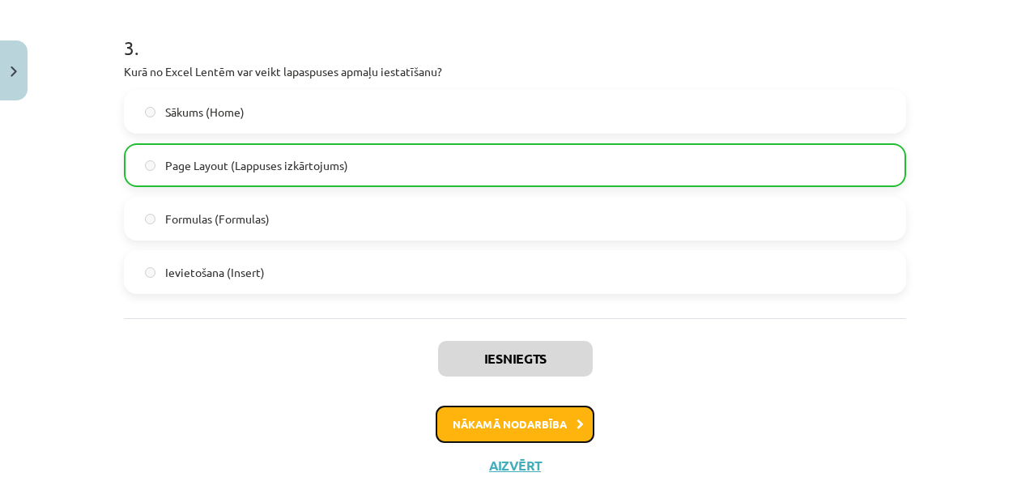
click at [533, 410] on button "Nākamā nodarbība" at bounding box center [514, 424] width 159 height 37
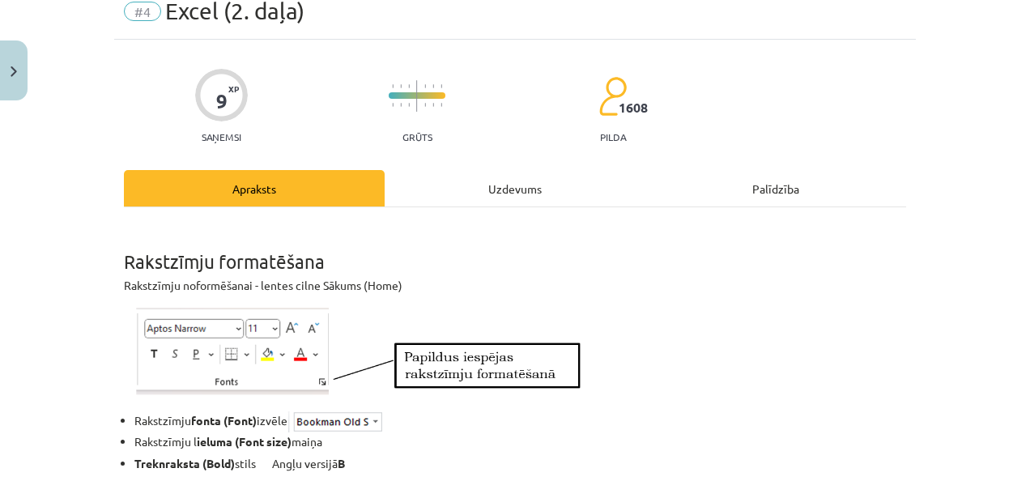
scroll to position [40, 0]
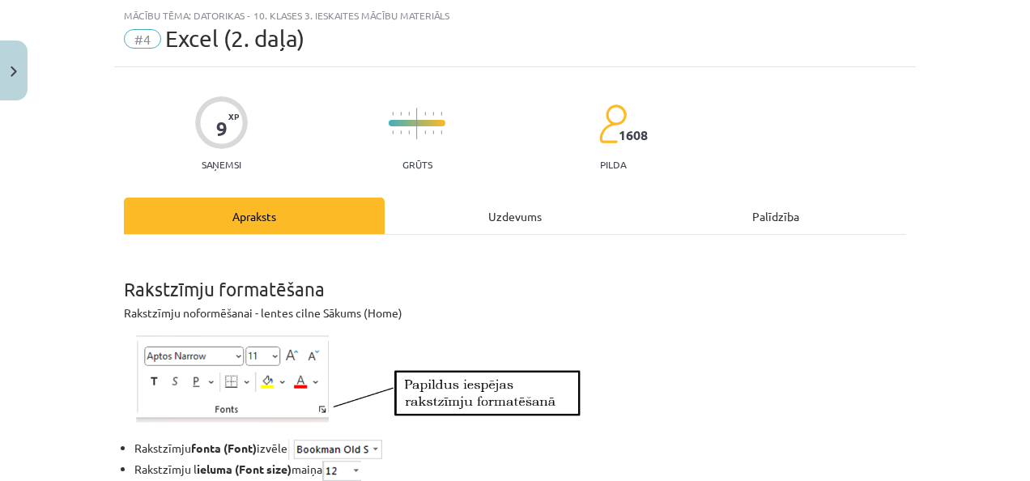
click at [464, 478] on li "Rakstzīmju l ieluma (Font size) maiņa" at bounding box center [519, 470] width 771 height 21
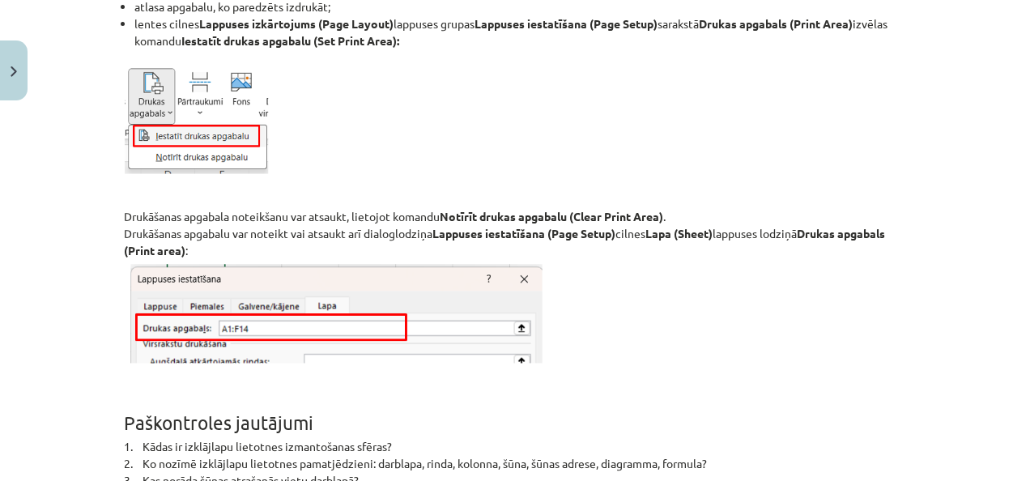
scroll to position [10179, 0]
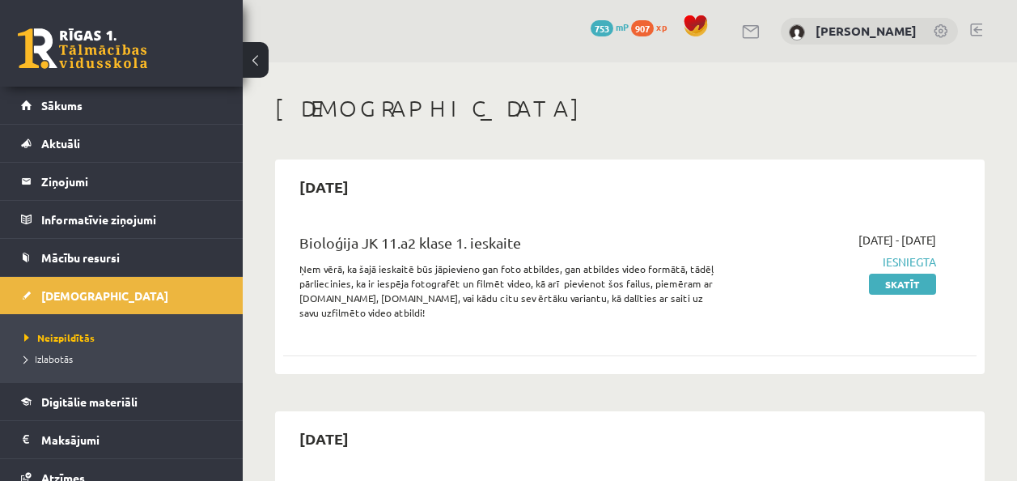
scroll to position [529, 0]
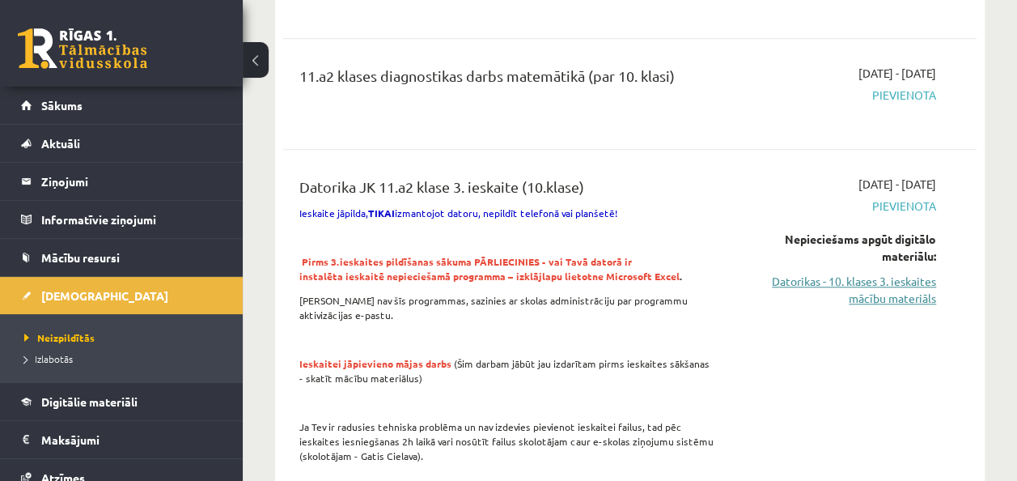
click at [835, 293] on link "Datorikas - 10. klases 3. ieskaites mācību materiāls" at bounding box center [839, 290] width 196 height 34
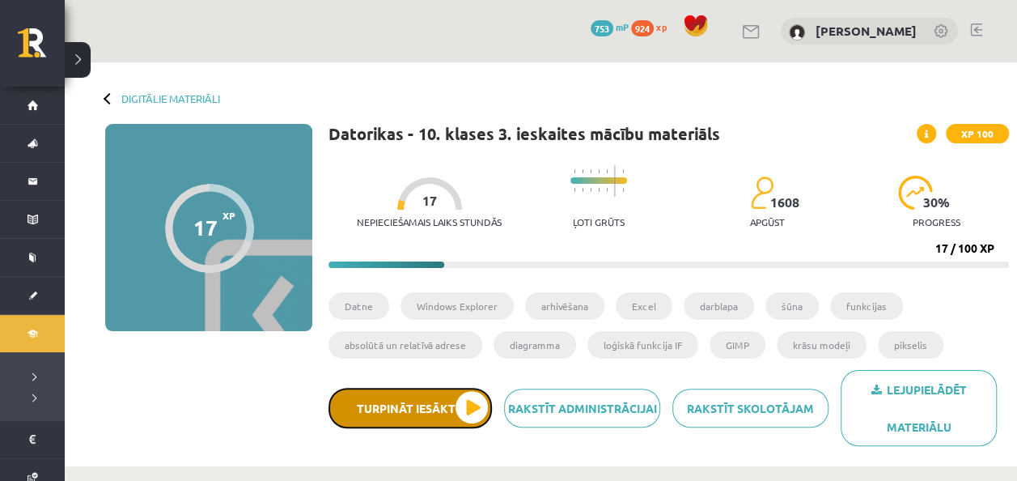
click at [437, 403] on button "Turpināt iesākto" at bounding box center [411, 408] width 164 height 40
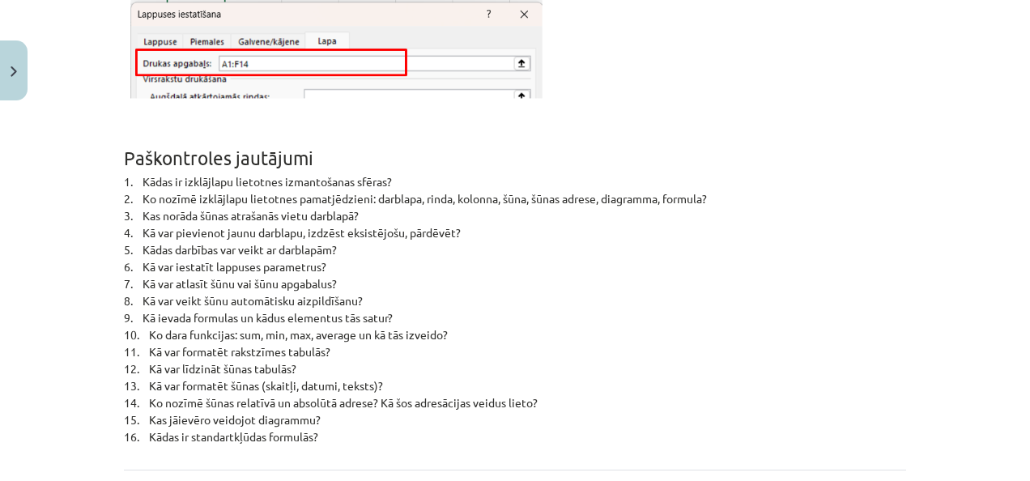
scroll to position [10610, 0]
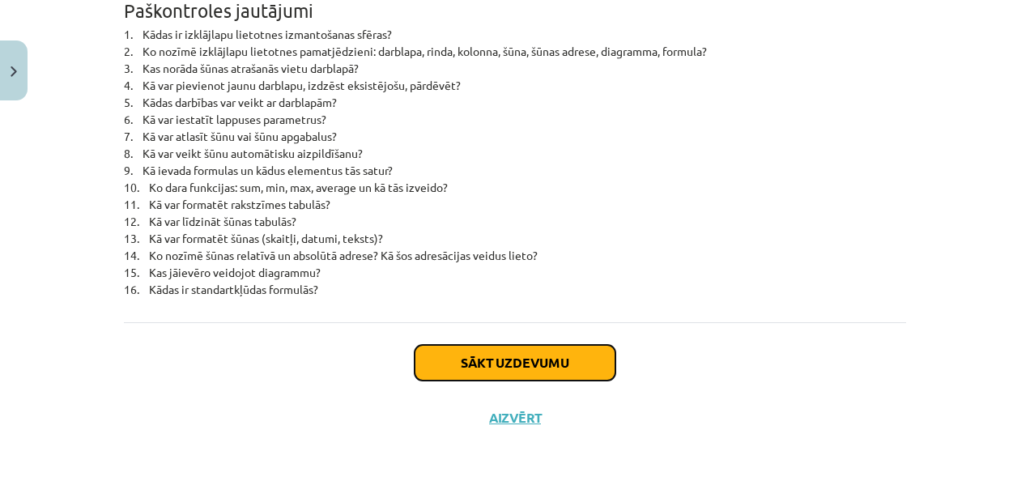
click at [434, 363] on button "Sākt uzdevumu" at bounding box center [514, 363] width 201 height 36
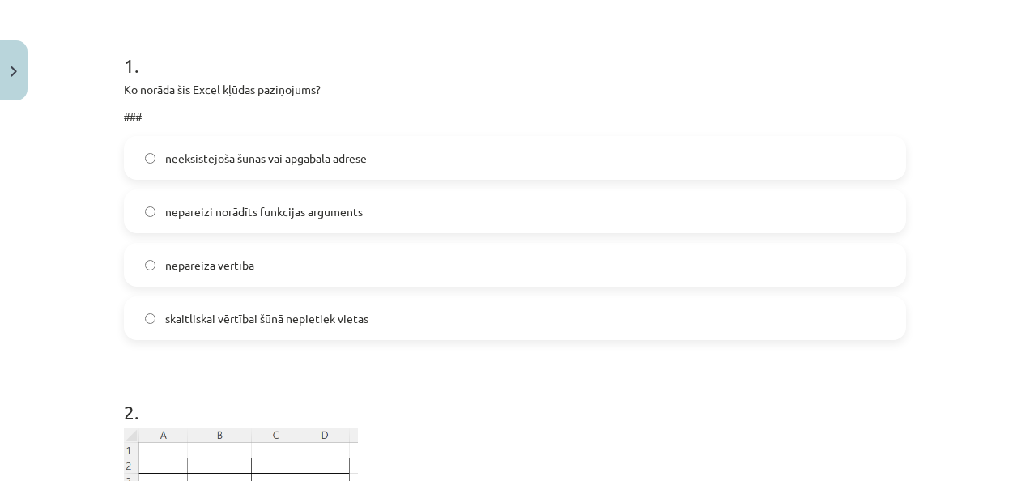
scroll to position [40, 0]
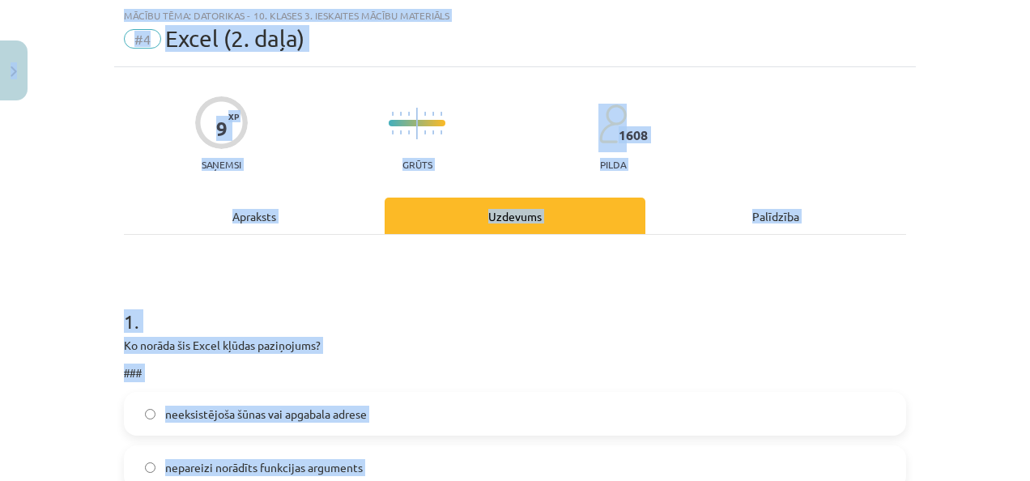
click at [369, 327] on h1 "1 ." at bounding box center [515, 307] width 782 height 50
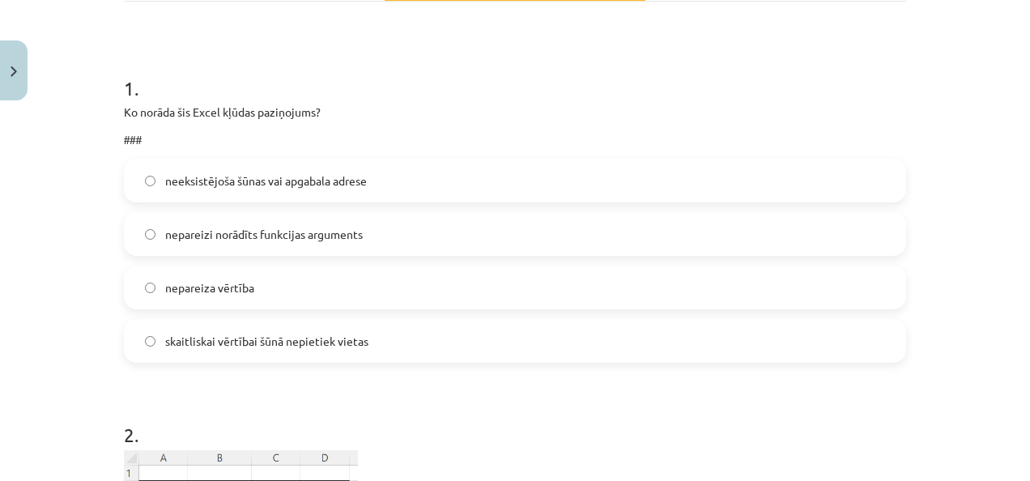
scroll to position [322, 0]
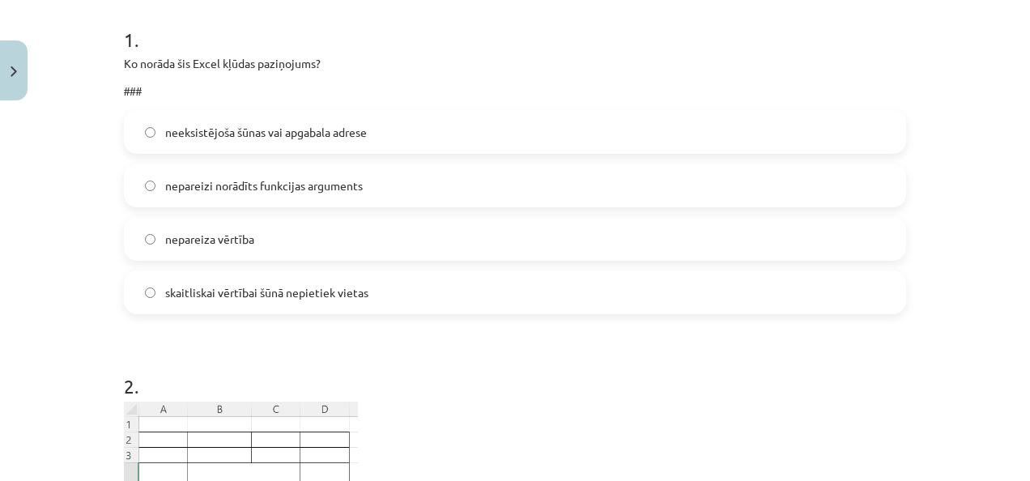
click at [363, 288] on label "skaitliskai vērtībai šūnā nepietiek vietas" at bounding box center [514, 292] width 779 height 40
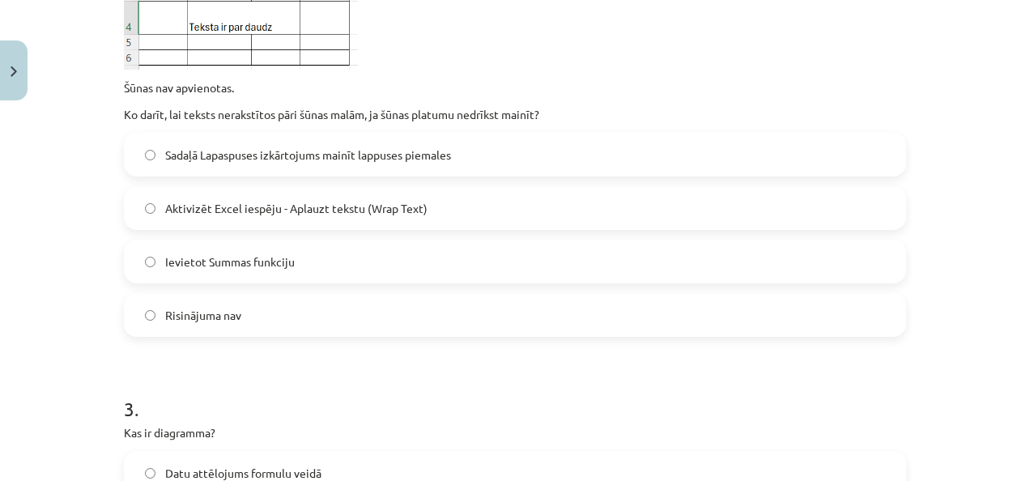
scroll to position [783, 0]
click at [298, 216] on span "Aktivizēt Excel iespēju - Aplauzt tekstu (Wrap Text)" at bounding box center [296, 209] width 262 height 17
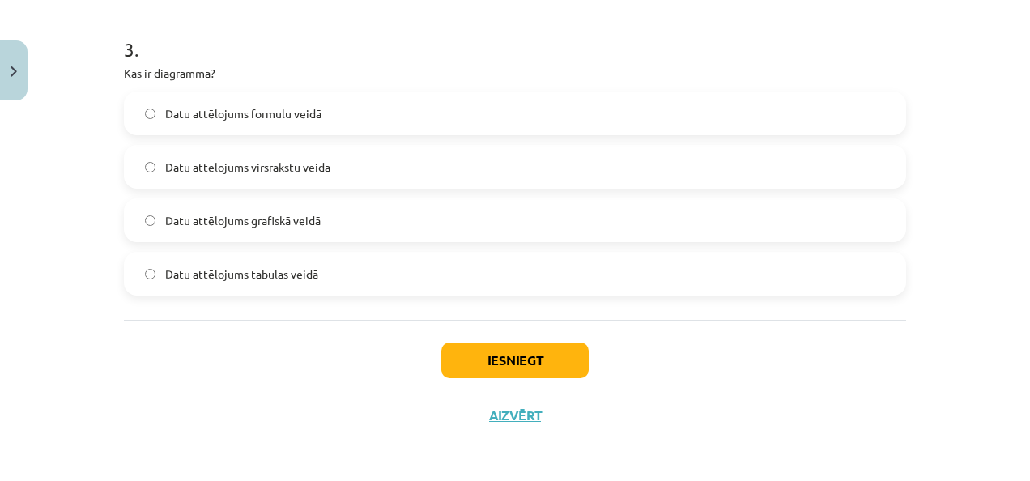
scroll to position [1144, 0]
click at [346, 223] on label "Datu attēlojums grafiskā veidā" at bounding box center [514, 219] width 779 height 40
click at [474, 361] on button "Iesniegt" at bounding box center [514, 360] width 147 height 36
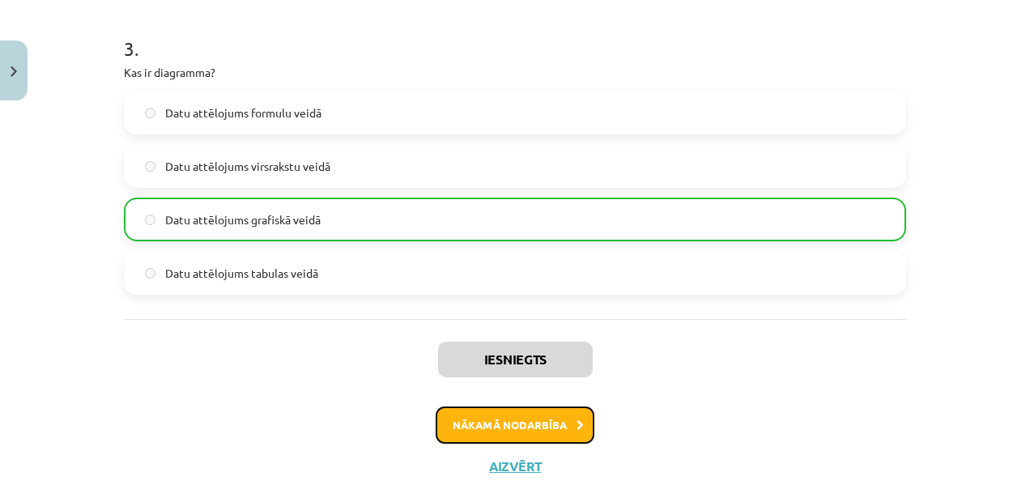
click at [507, 419] on button "Nākamā nodarbība" at bounding box center [514, 424] width 159 height 37
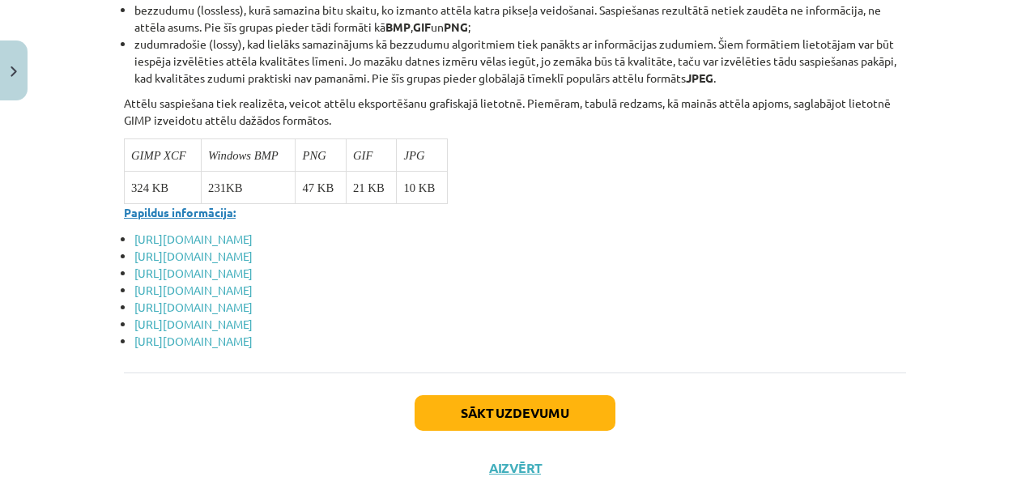
scroll to position [6352, 0]
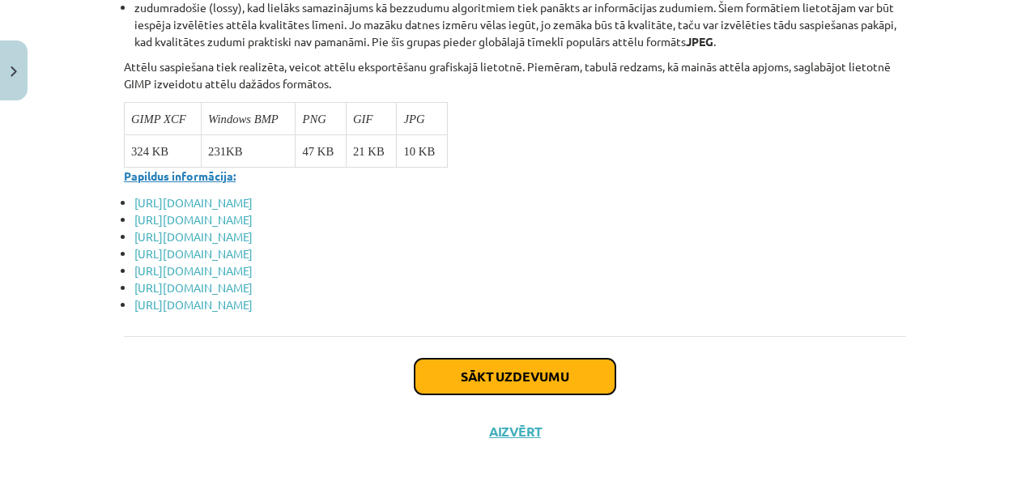
click at [509, 363] on button "Sākt uzdevumu" at bounding box center [514, 377] width 201 height 36
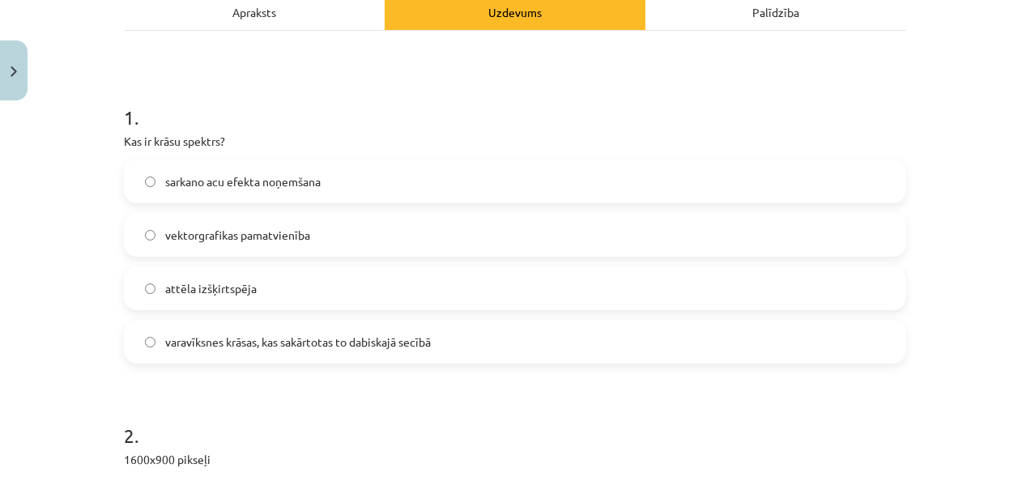
scroll to position [245, 0]
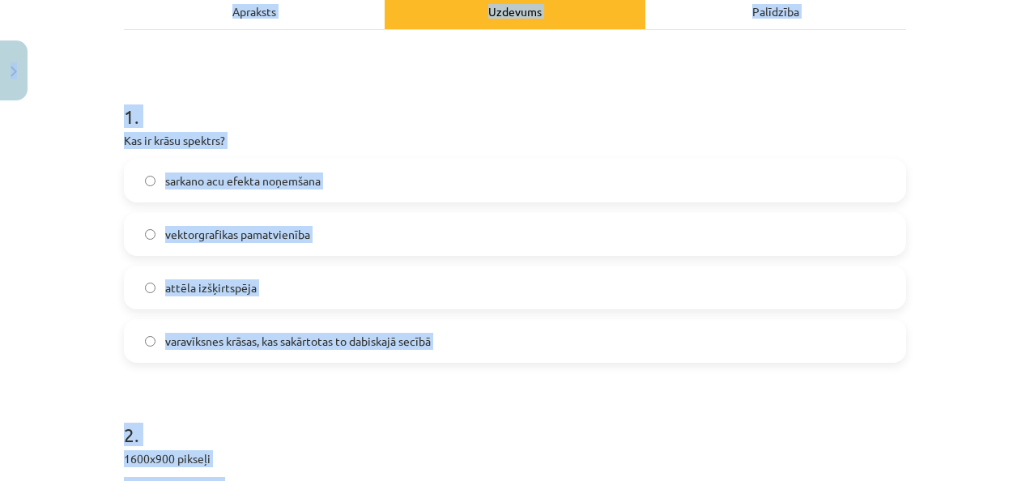
copy div "7 Loremip 755 dO 911 si Ametco Adipisc Elitse Doeiusm Te incididu uTLABO Etdolo…"
click at [445, 103] on h1 "1 ." at bounding box center [515, 102] width 782 height 50
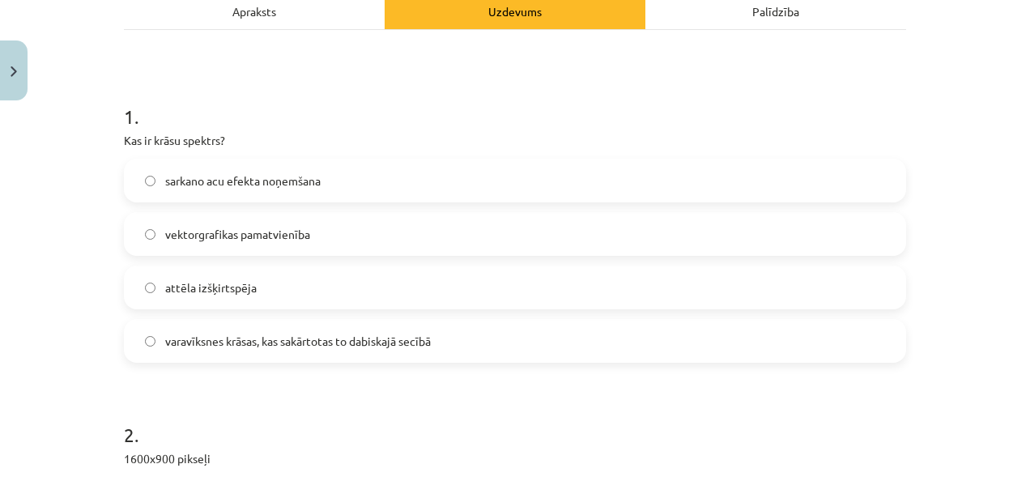
click at [316, 342] on span "varavīksnes krāsas, kas sakārtotas to dabiskajā secībā" at bounding box center [297, 341] width 265 height 17
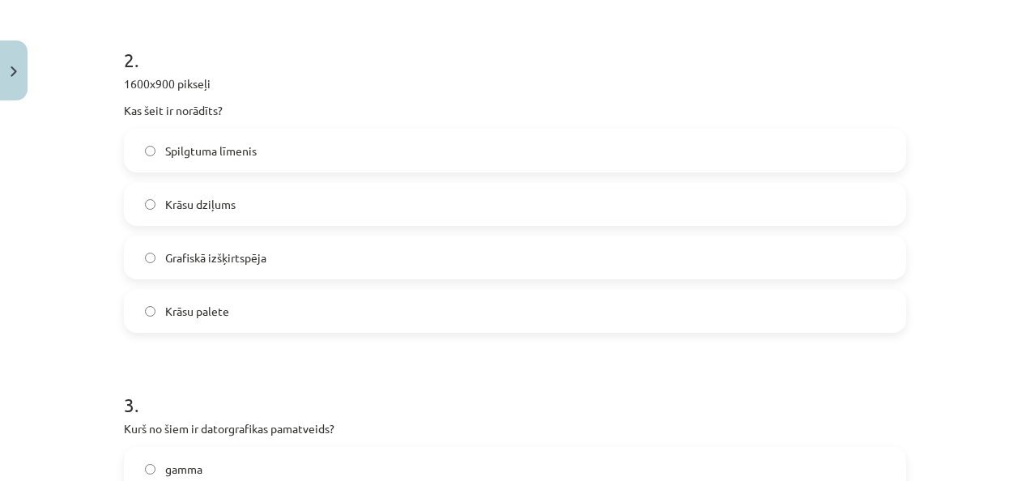
scroll to position [621, 0]
click at [234, 254] on span "Grafiskā izšķirtspēja" at bounding box center [215, 256] width 101 height 17
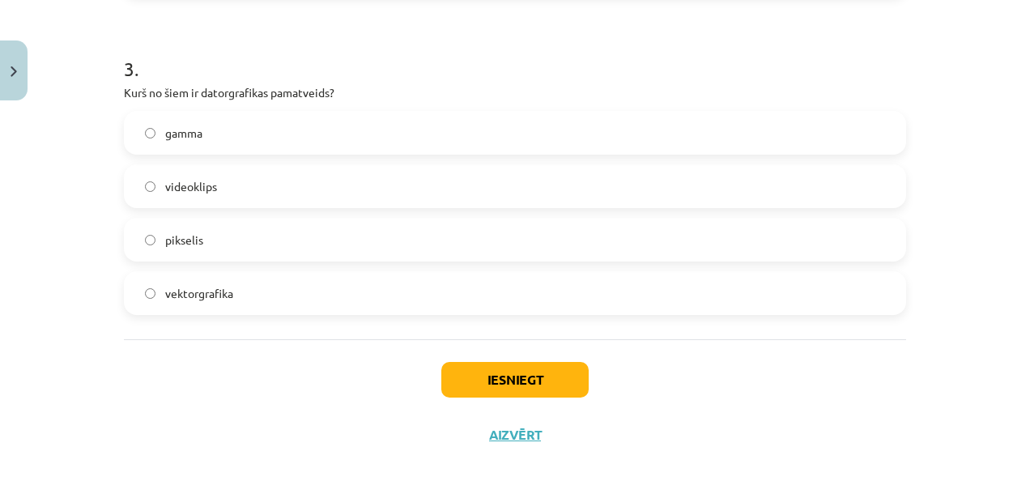
scroll to position [958, 0]
click at [264, 110] on label "gamma" at bounding box center [514, 130] width 779 height 40
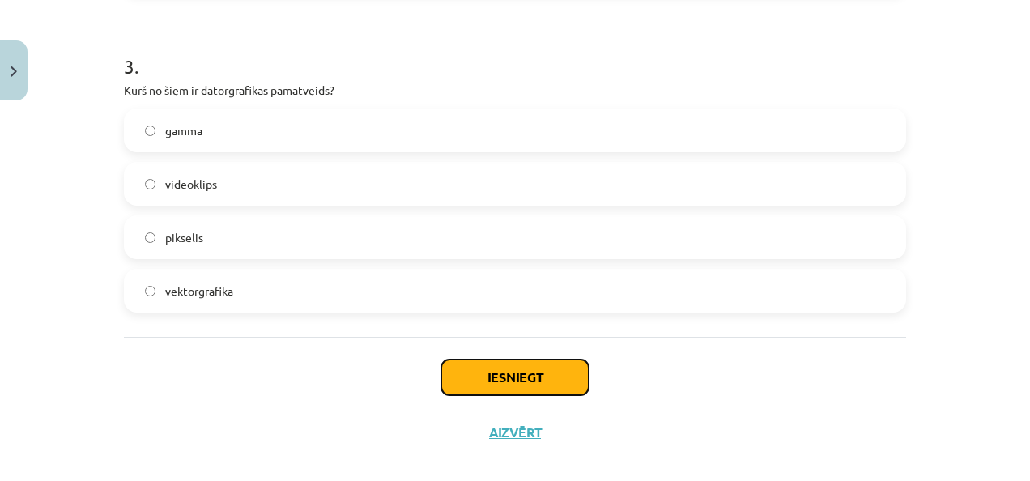
click at [473, 376] on button "Iesniegt" at bounding box center [514, 377] width 147 height 36
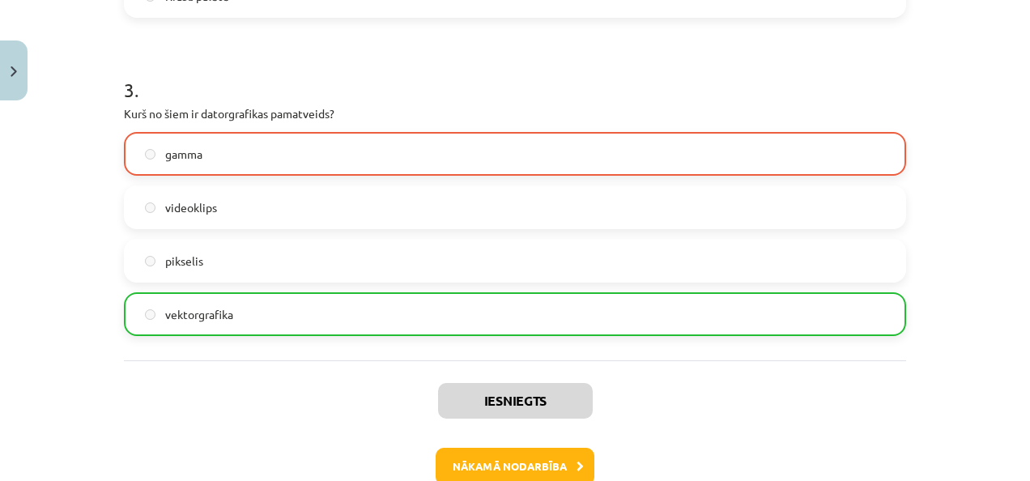
scroll to position [1028, 0]
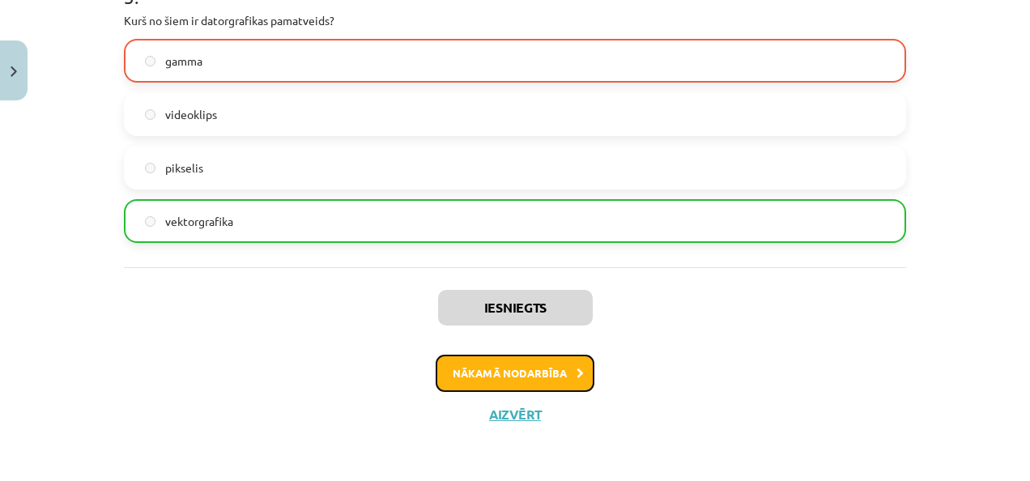
click at [482, 383] on button "Nākamā nodarbība" at bounding box center [514, 373] width 159 height 37
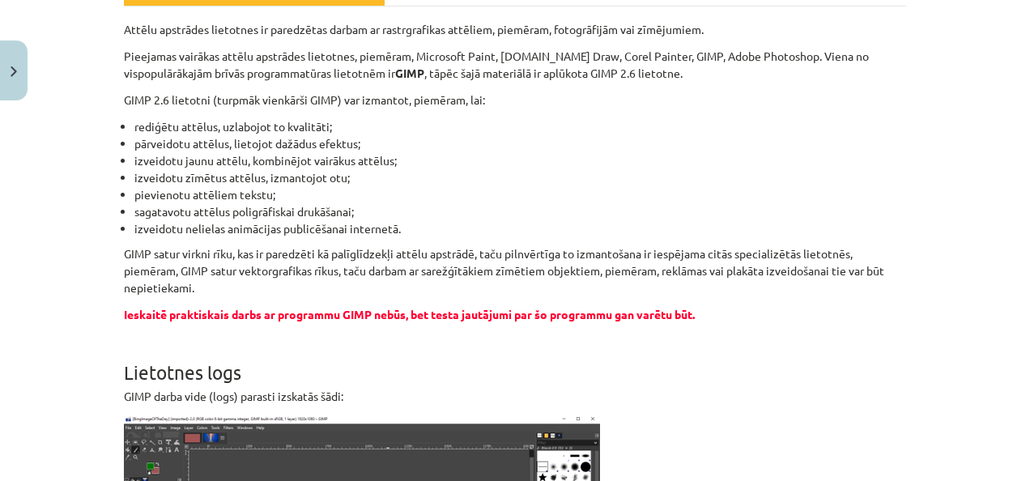
scroll to position [40, 0]
